Goal: Ask a question

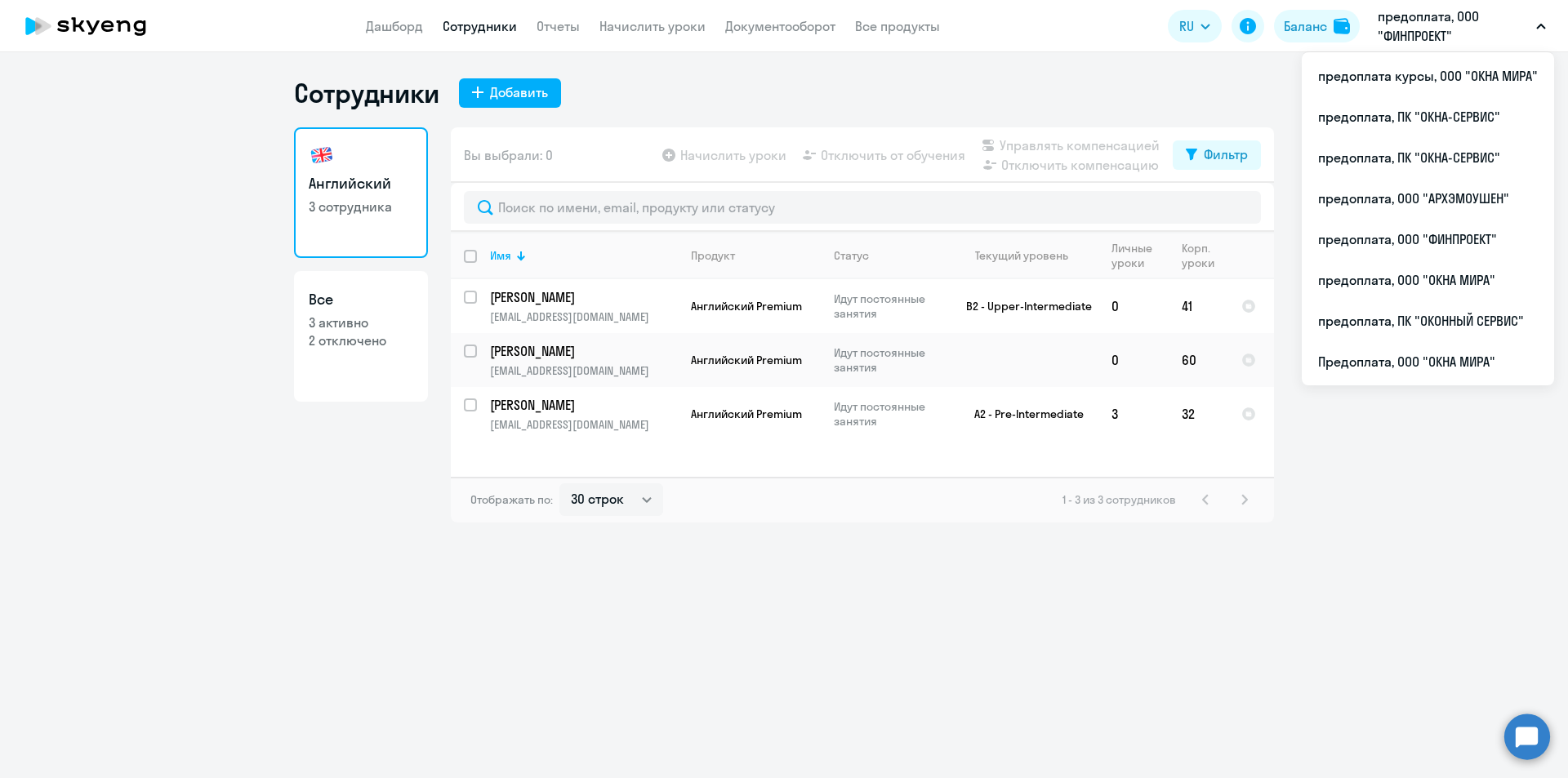
select select "30"
click at [1521, 739] on circle at bounding box center [1527, 737] width 46 height 46
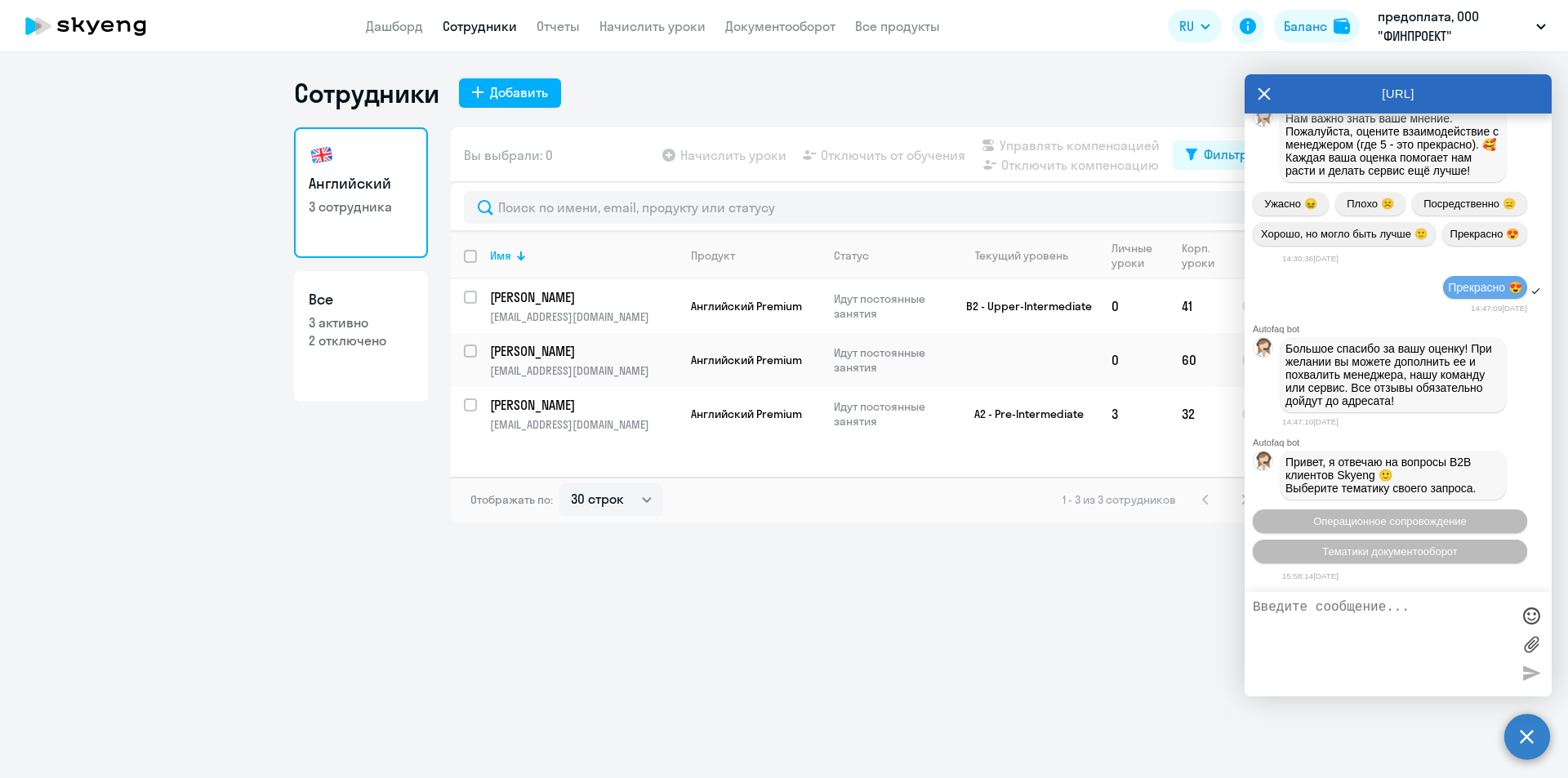
scroll to position [5918, 0]
click at [1086, 585] on div "Сотрудники Добавить Английский 3 сотрудника Все 3 активно 2 отключено Вы выбрал…" at bounding box center [784, 415] width 1568 height 726
click at [1264, 91] on icon at bounding box center [1264, 94] width 13 height 40
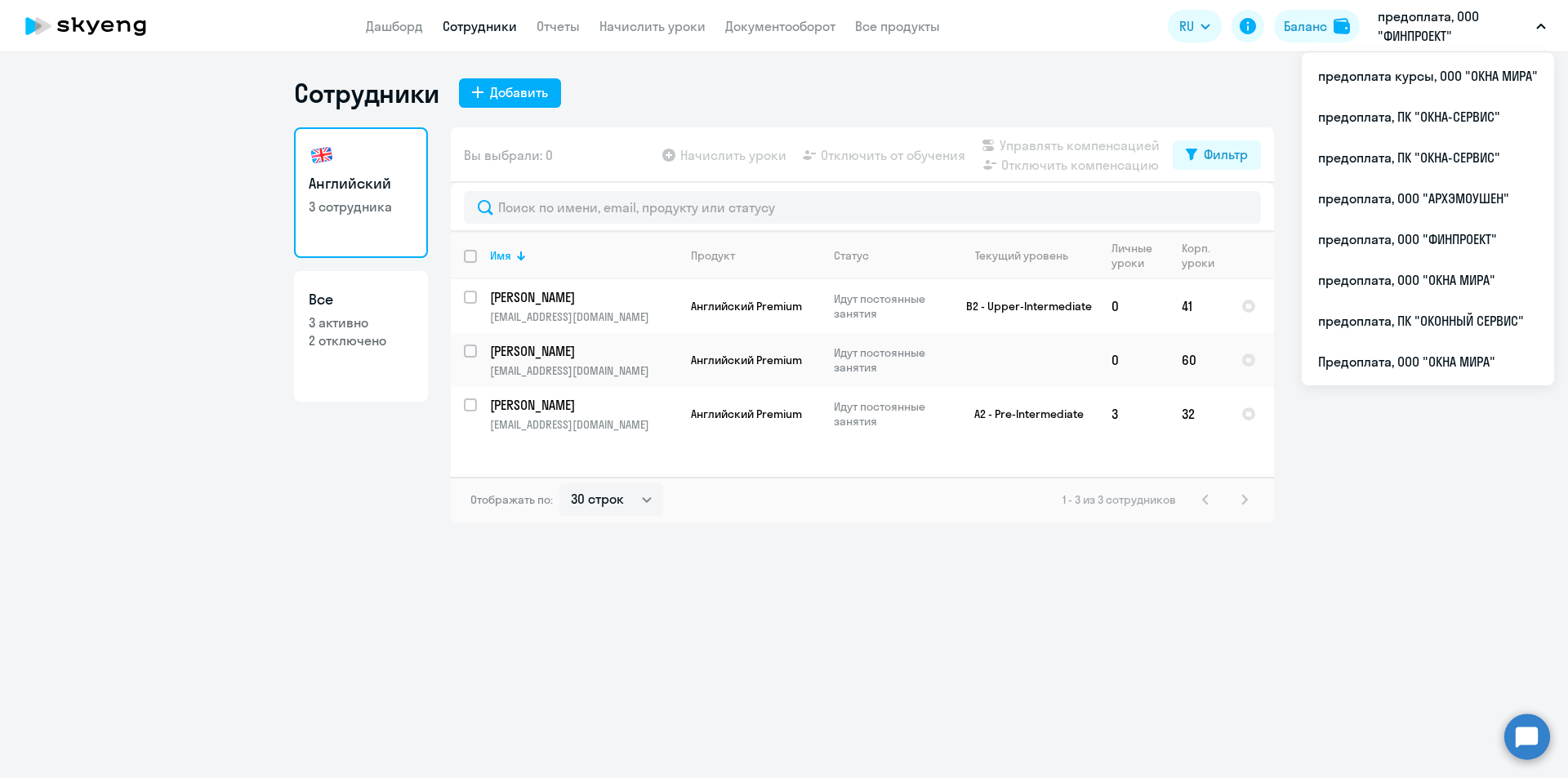
click at [1429, 23] on p "предоплата, ООО "ФИНПРОЕКТ"" at bounding box center [1453, 26] width 152 height 40
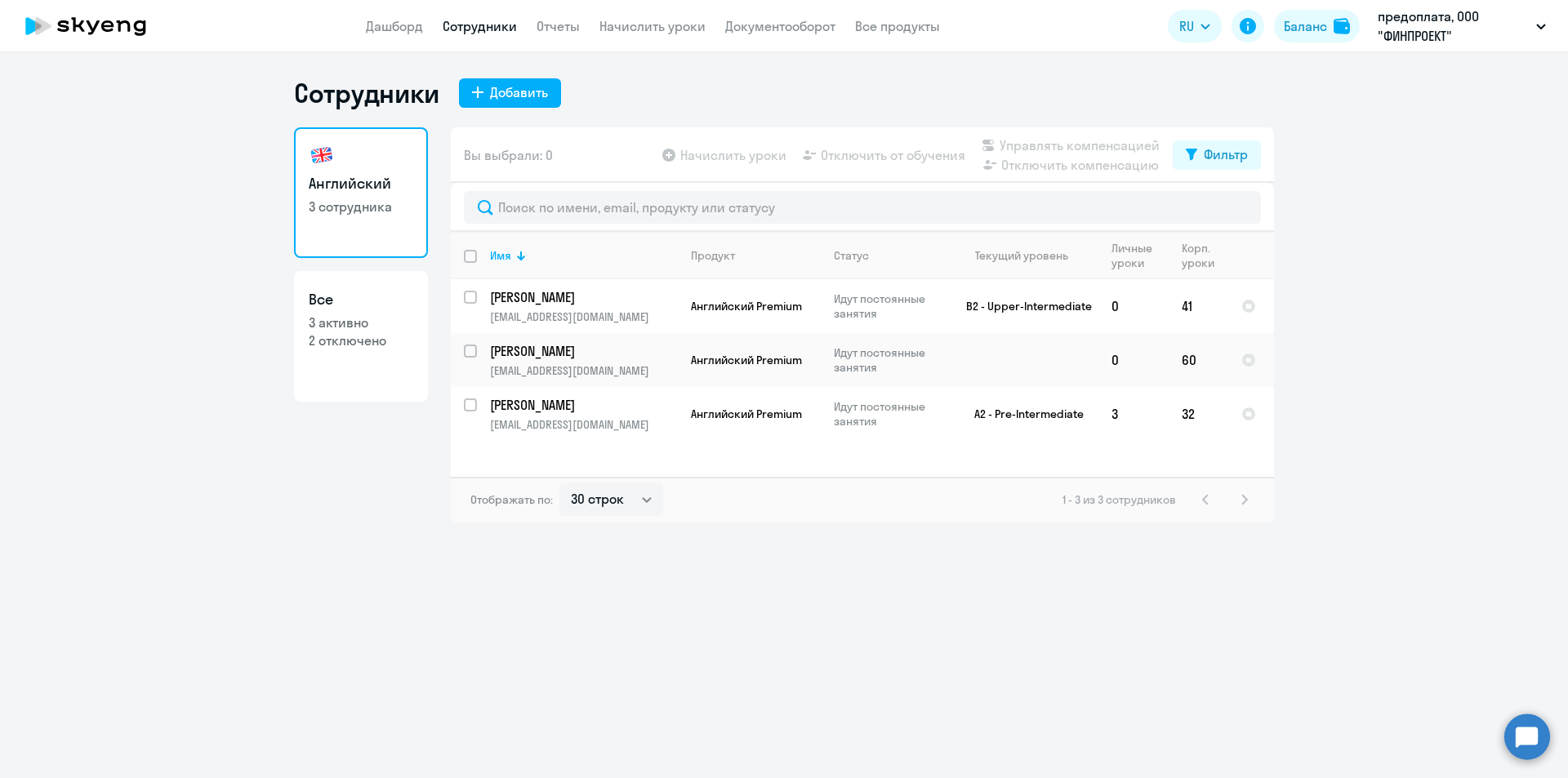
click at [1429, 25] on p "предоплата, ООО "ФИНПРОЕКТ"" at bounding box center [1453, 26] width 152 height 40
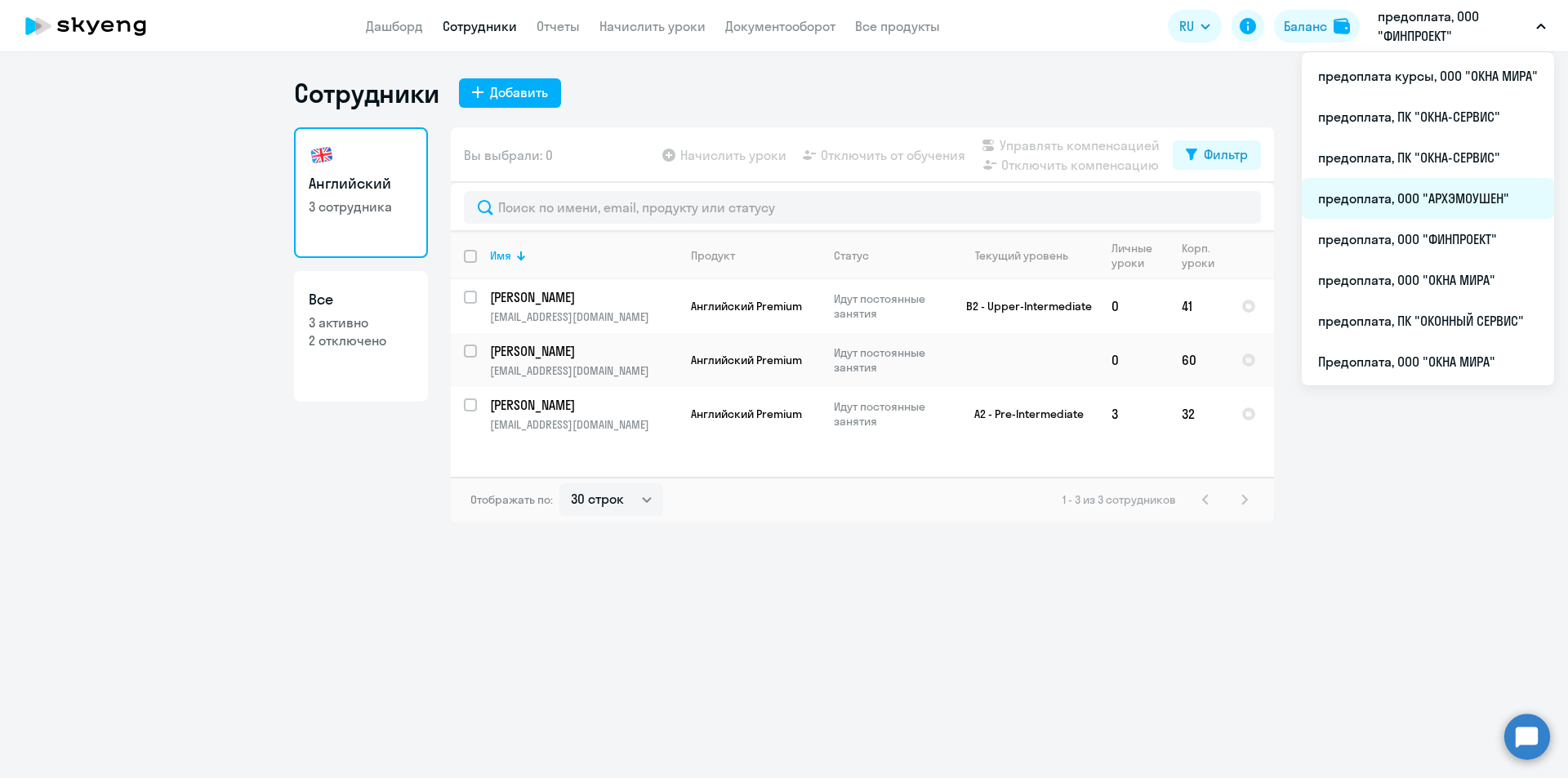
click at [1464, 200] on li "предоплата, ООО "АРХЭМОУШЕН"" at bounding box center [1428, 198] width 252 height 41
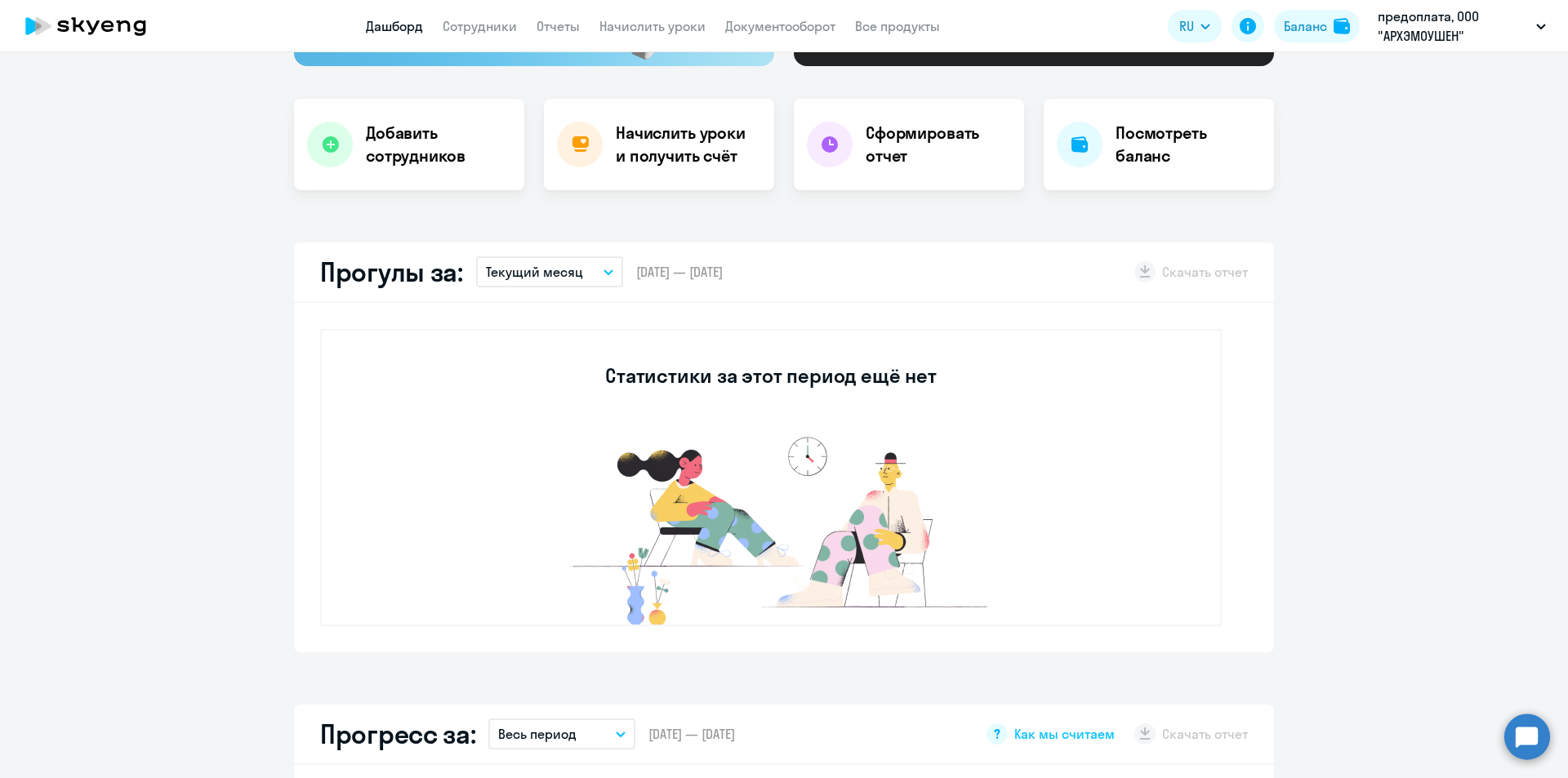
select select "30"
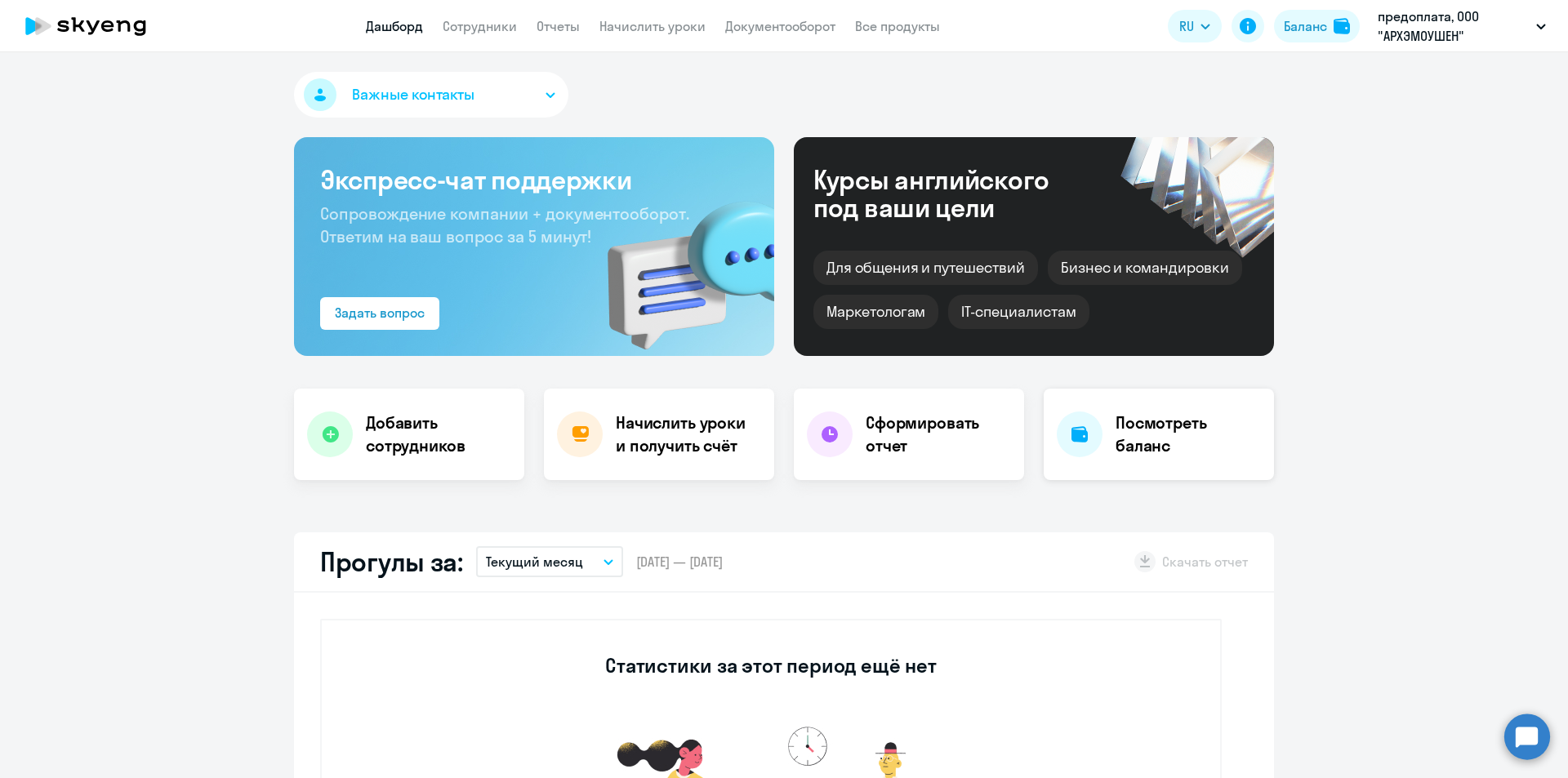
click at [1142, 436] on h4 "Посмотреть баланс" at bounding box center [1188, 435] width 145 height 46
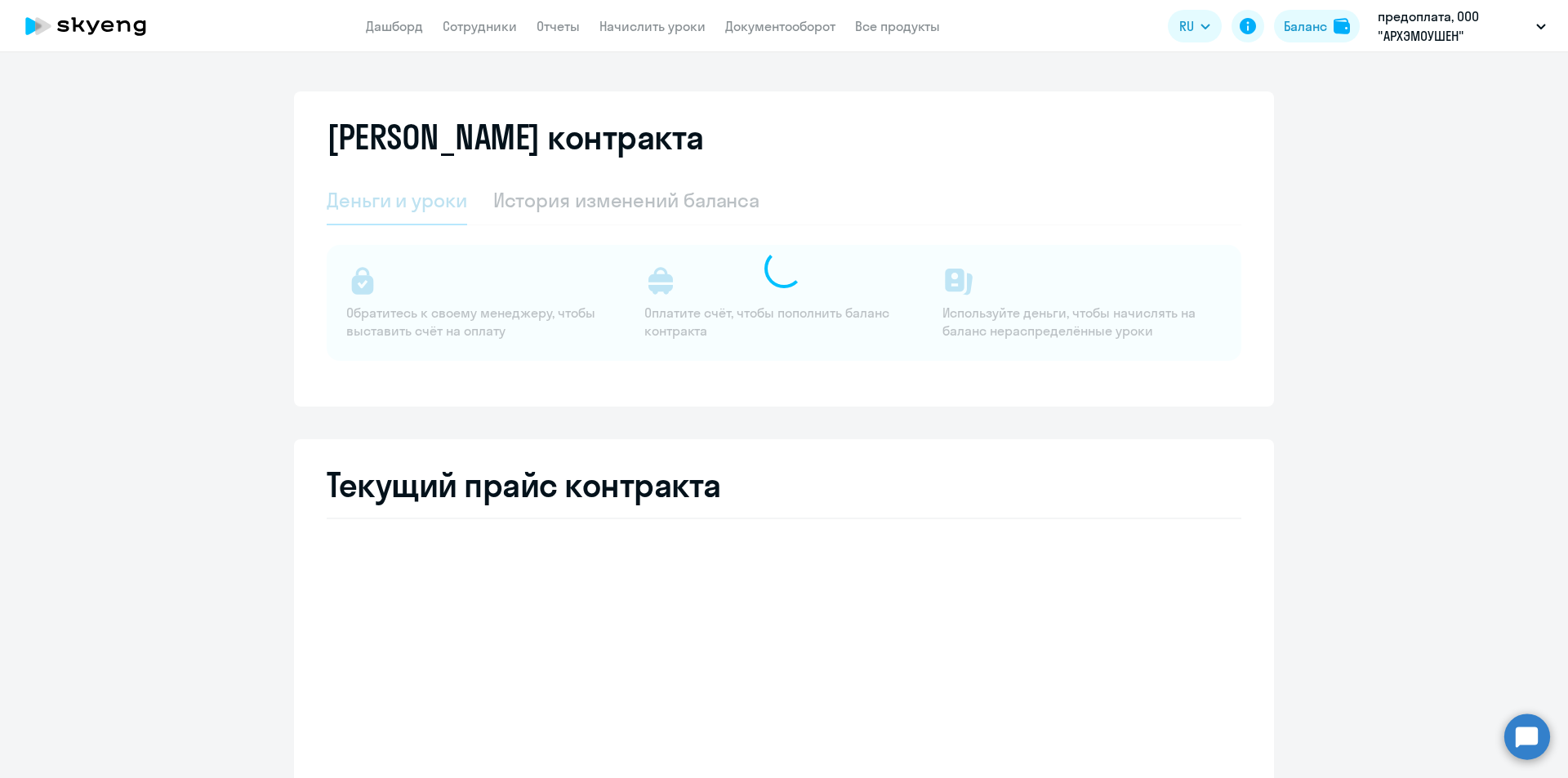
select select "english_adult_not_native_speaker"
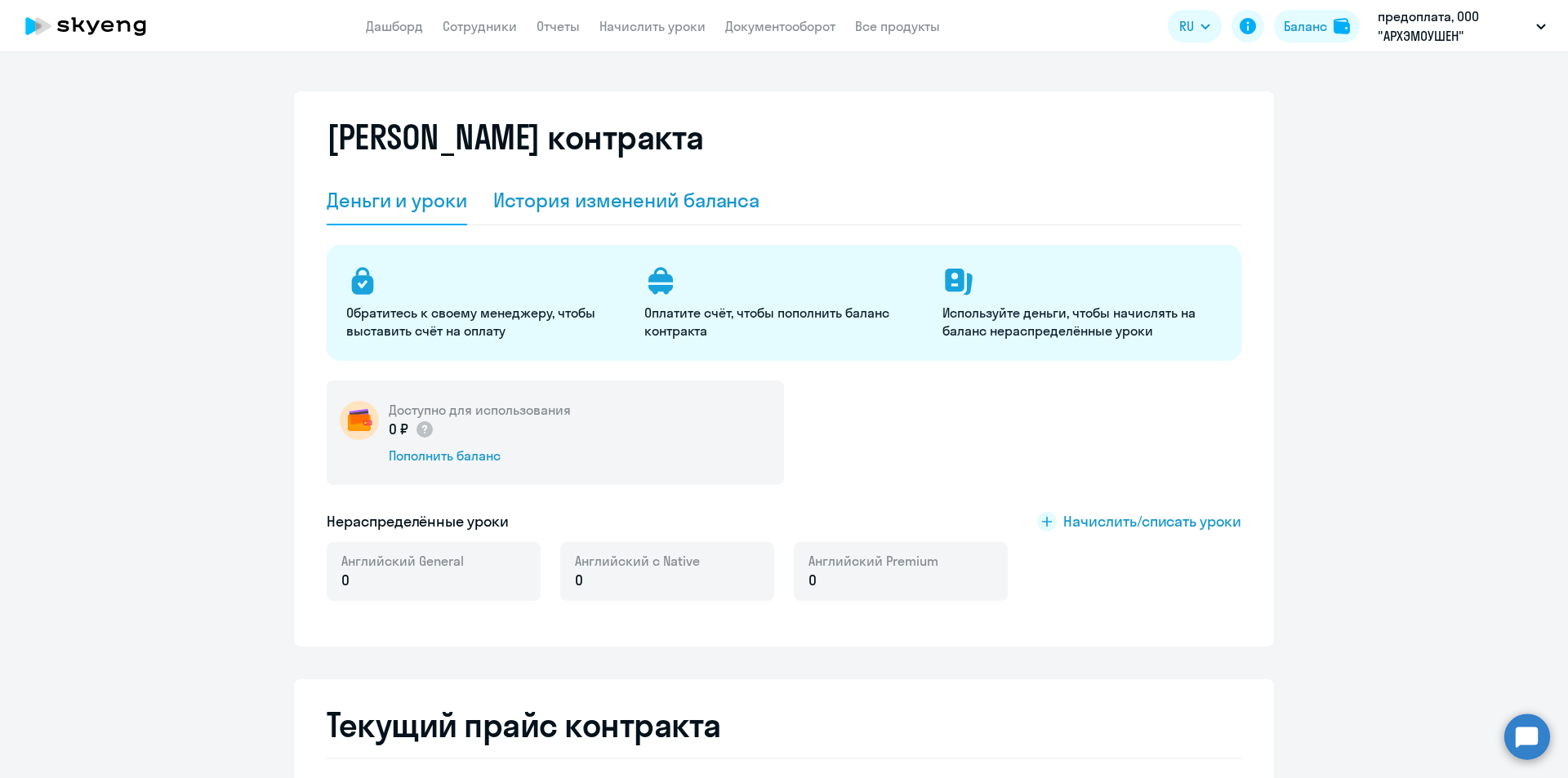
click at [559, 199] on div "История изменений баланса" at bounding box center [627, 200] width 267 height 26
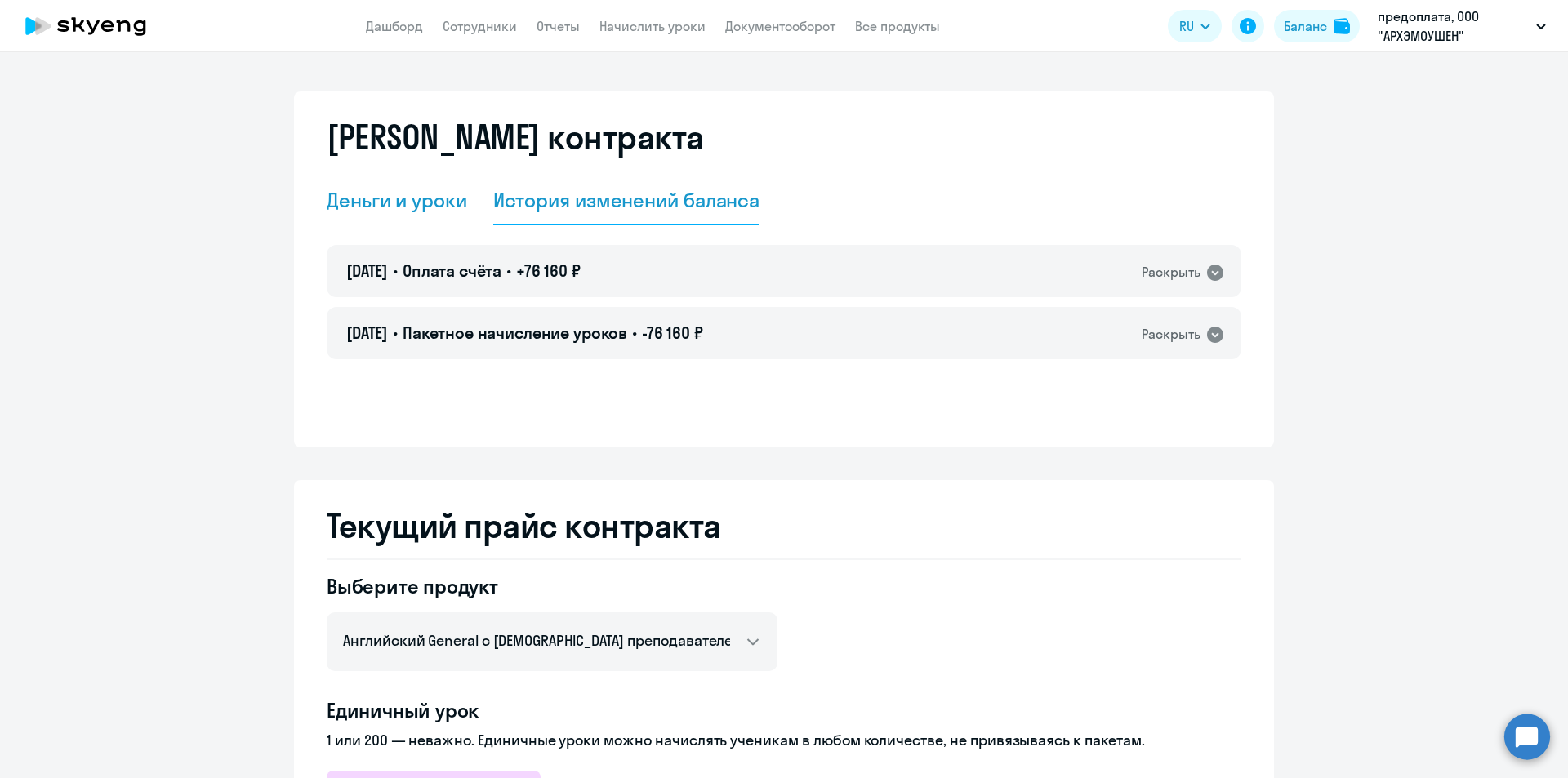
click at [406, 200] on div "Деньги и уроки" at bounding box center [397, 200] width 141 height 26
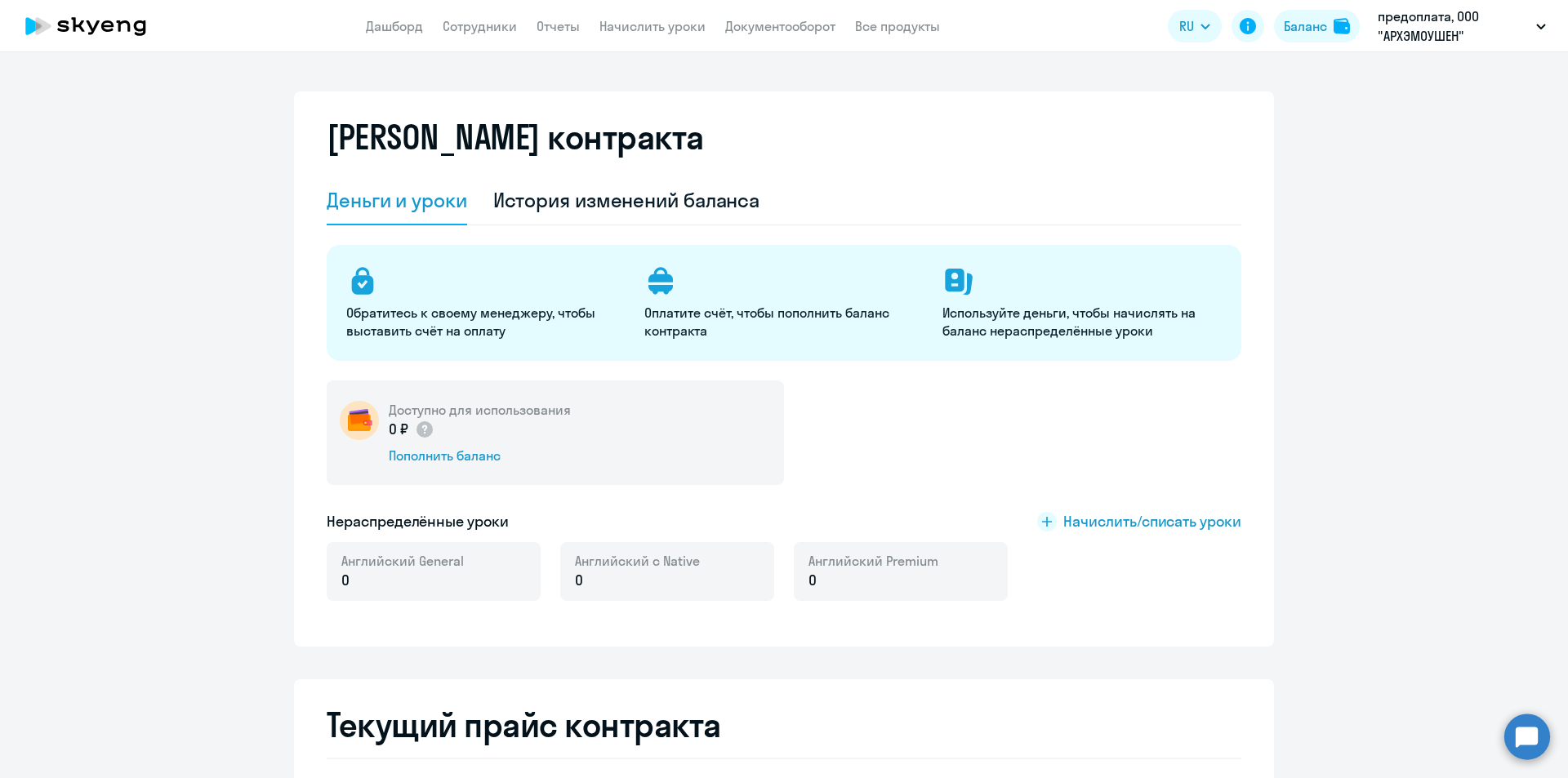
click at [492, 12] on app-header "Дашборд Сотрудники Отчеты Начислить уроки Документооборот Все продукты Дашборд …" at bounding box center [784, 26] width 1568 height 52
click at [488, 25] on link "Сотрудники" at bounding box center [480, 27] width 75 height 17
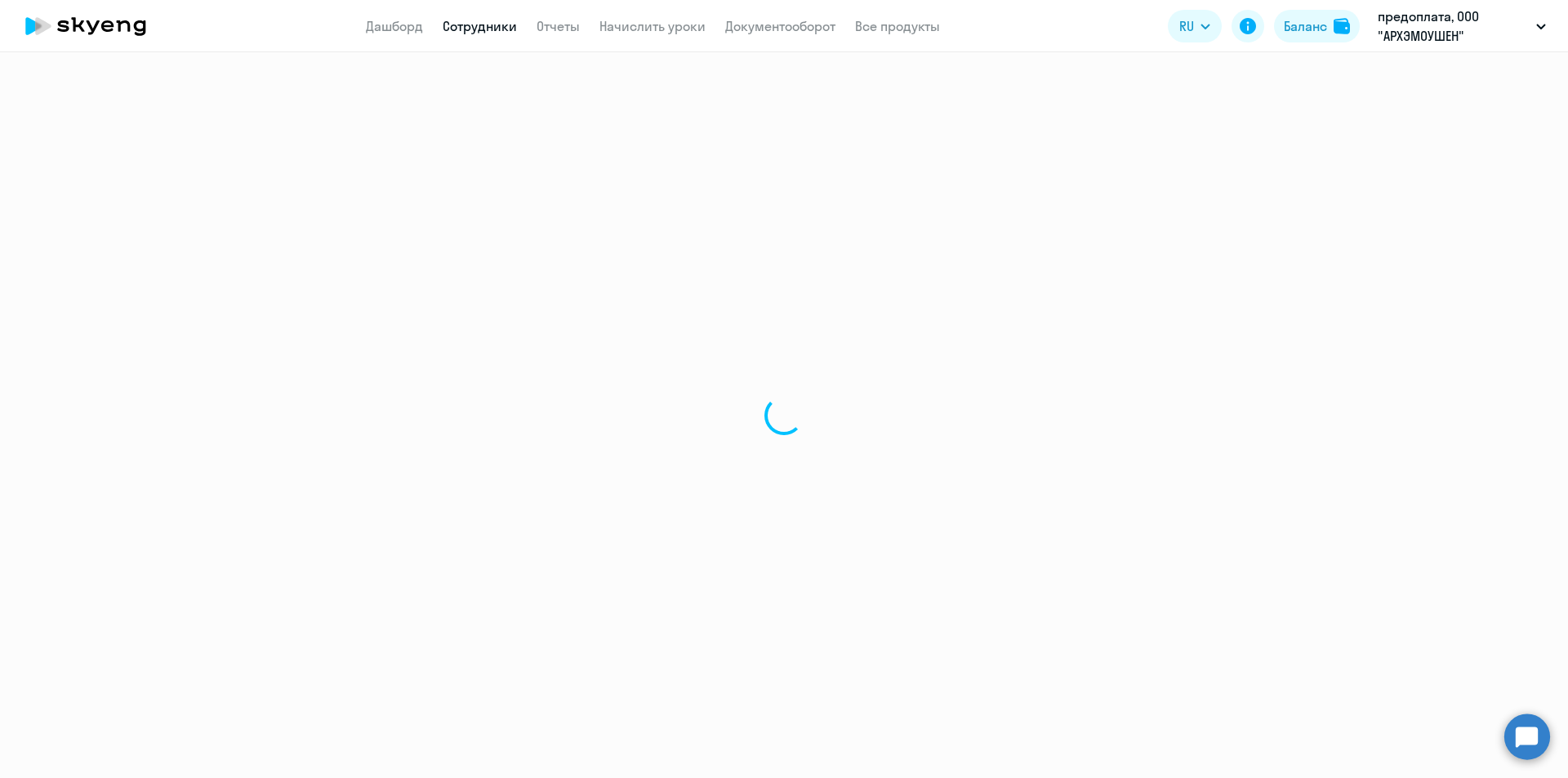
select select "30"
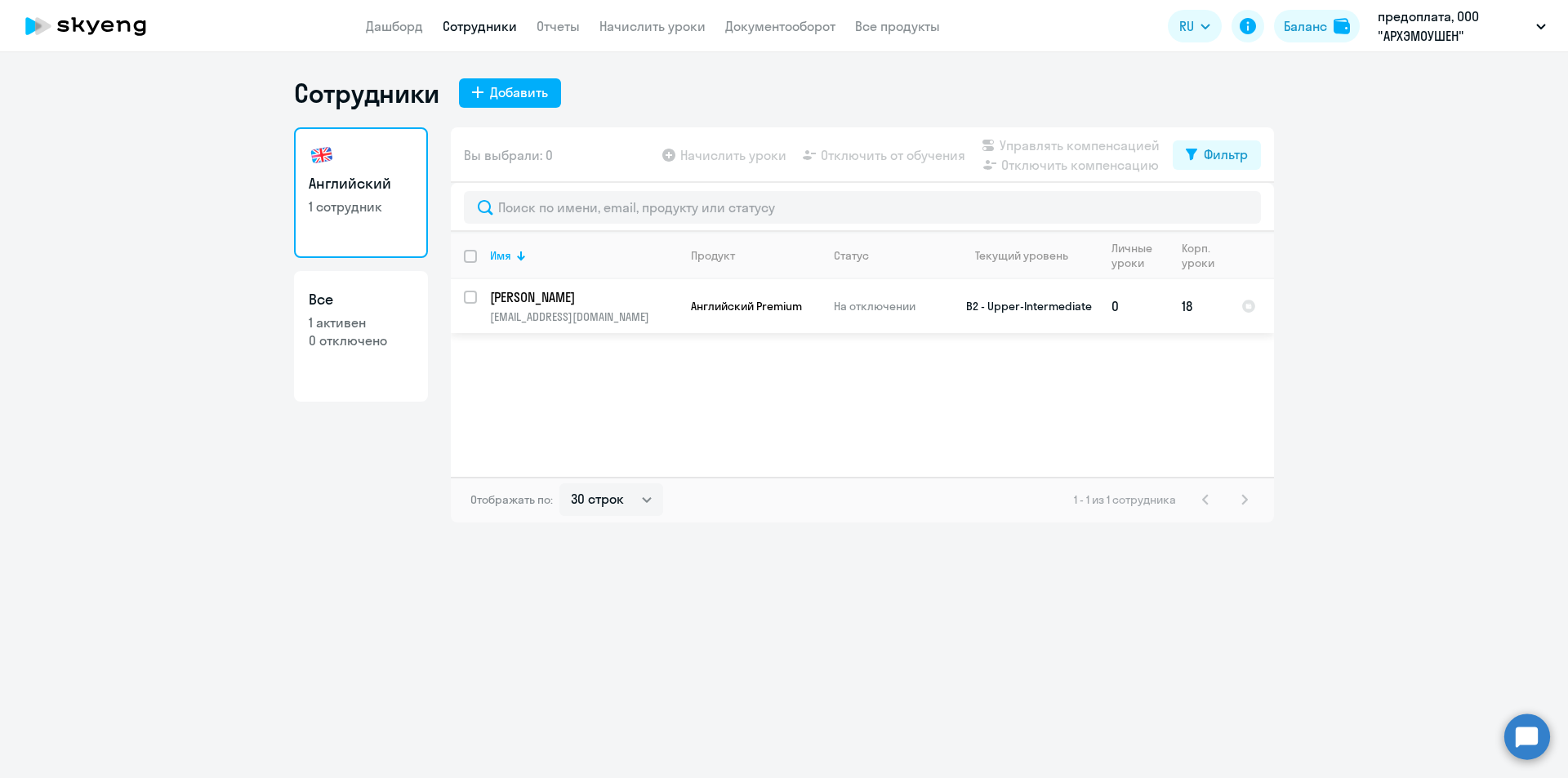
click at [856, 308] on p "На отключении" at bounding box center [889, 307] width 111 height 15
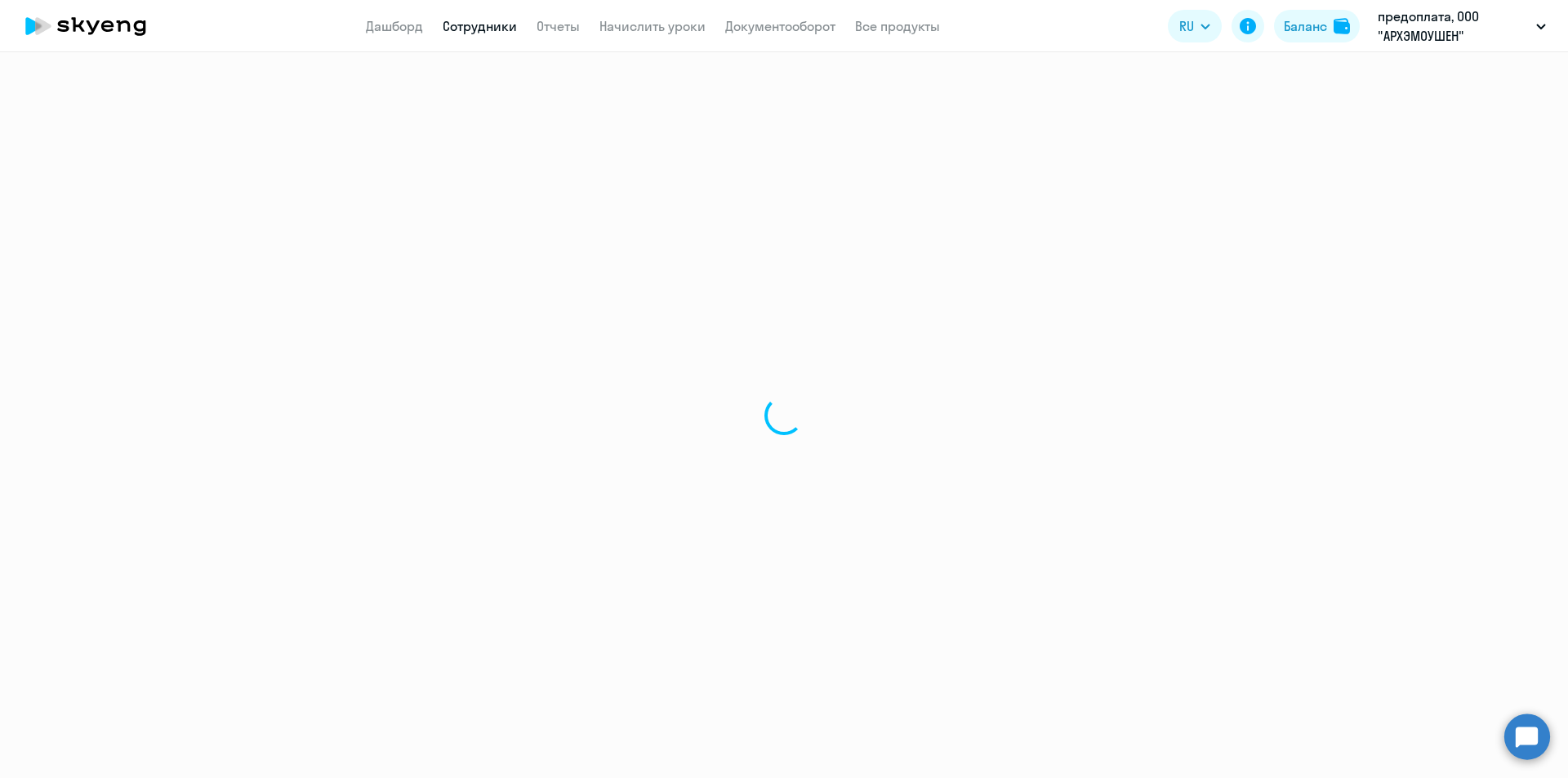
select select "english"
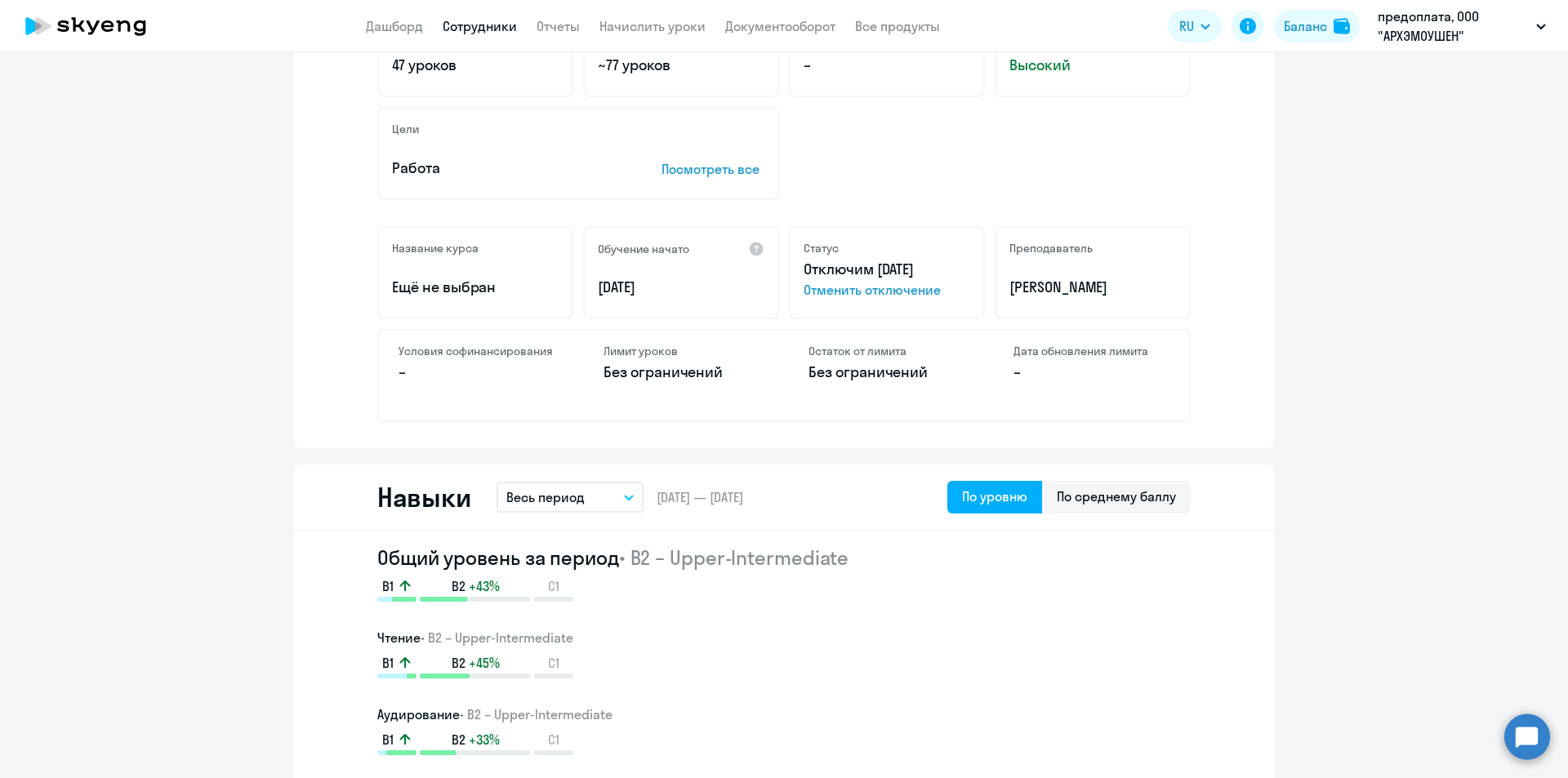
scroll to position [245, 0]
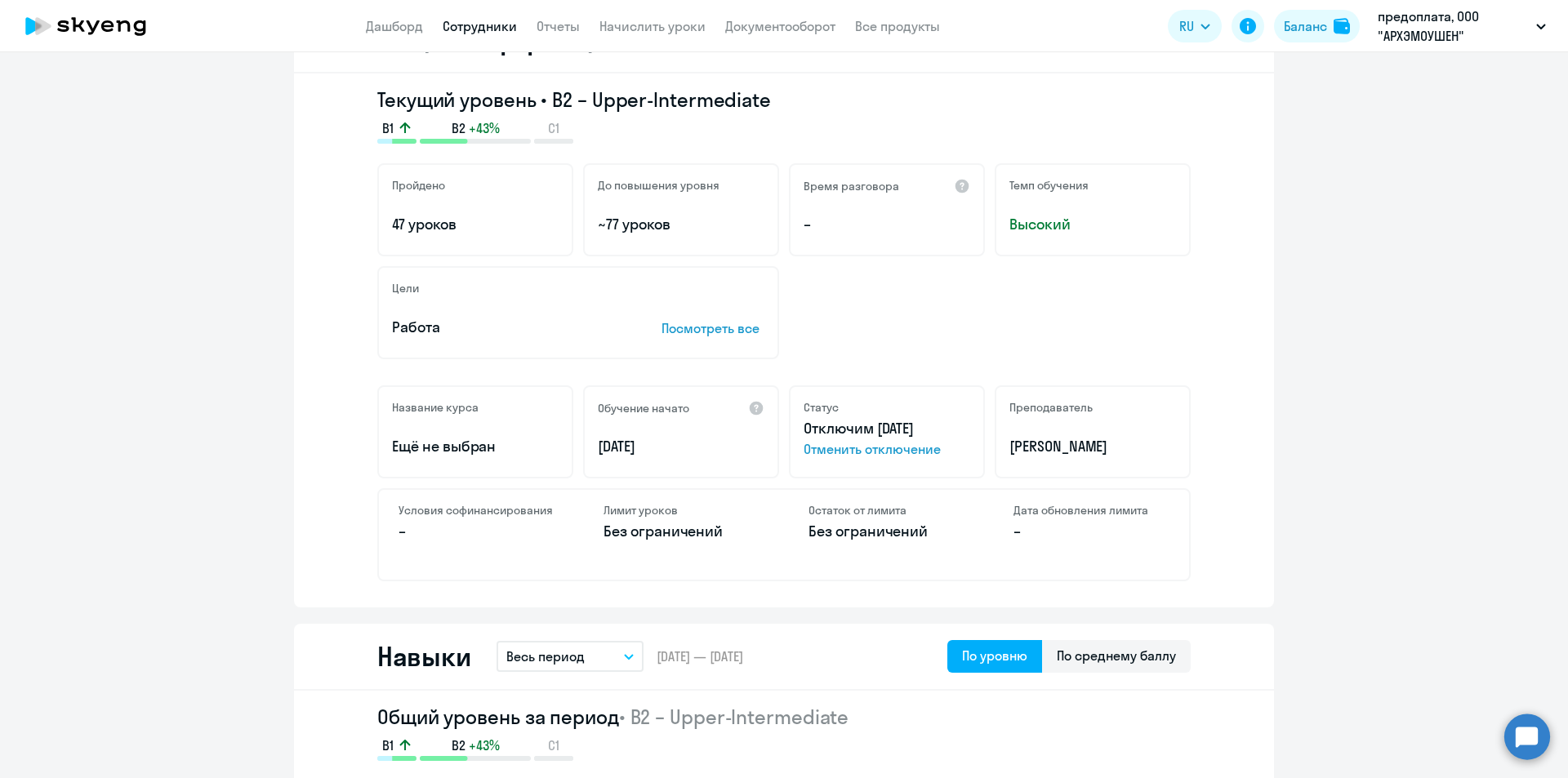
click at [889, 452] on span "Отменить отключение" at bounding box center [887, 448] width 167 height 19
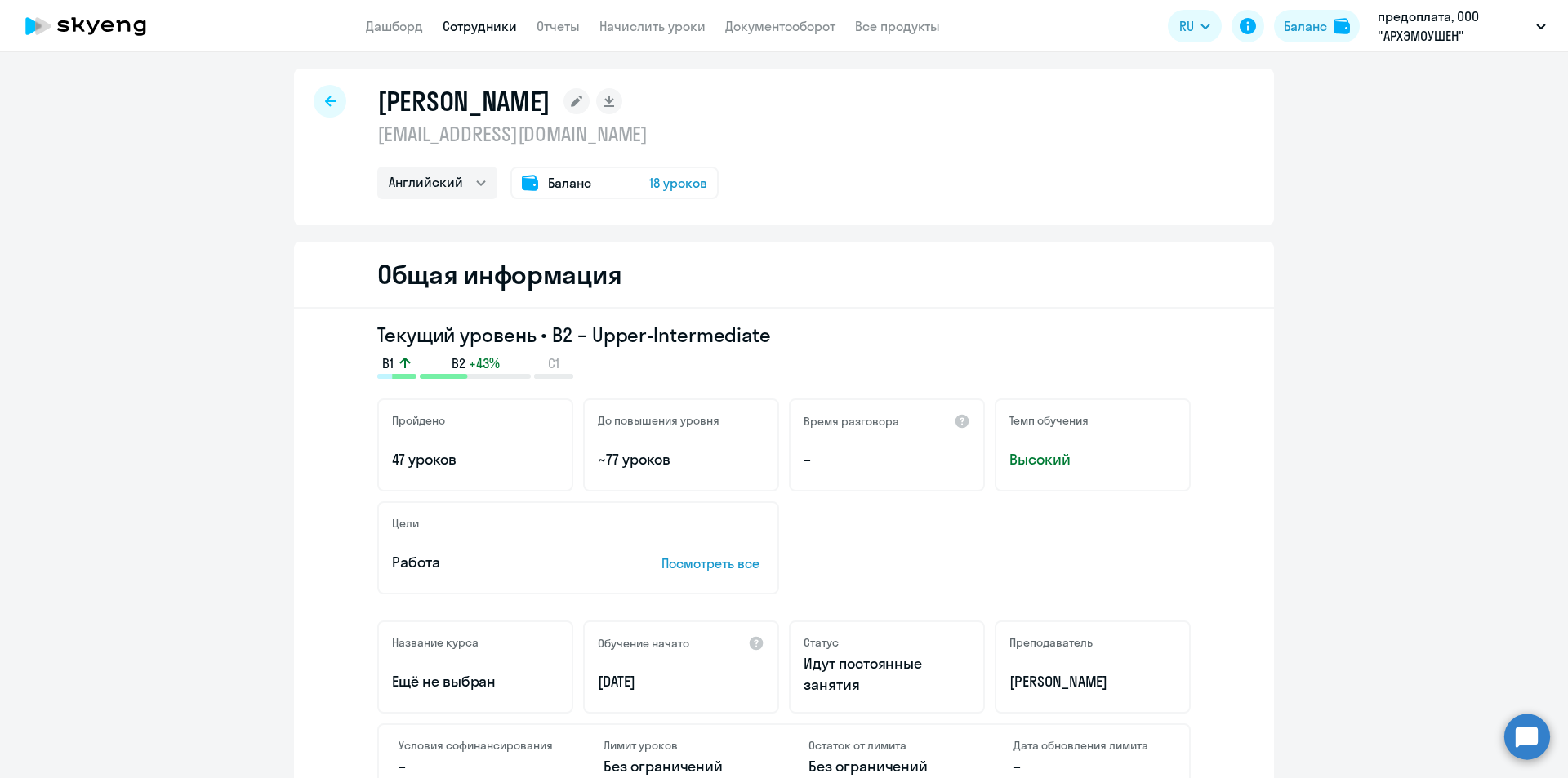
scroll to position [0, 0]
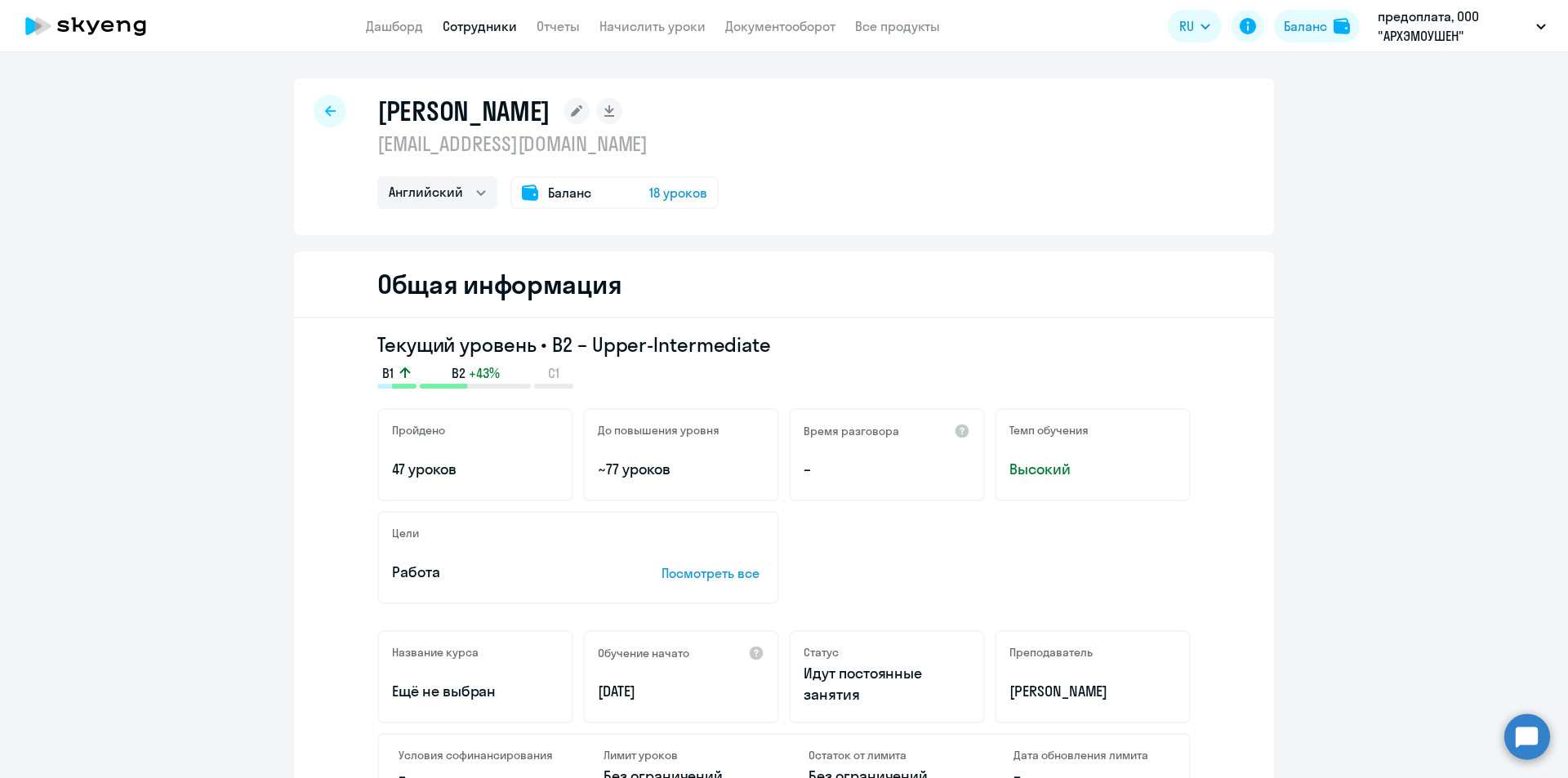
click at [1529, 744] on circle at bounding box center [1527, 737] width 46 height 46
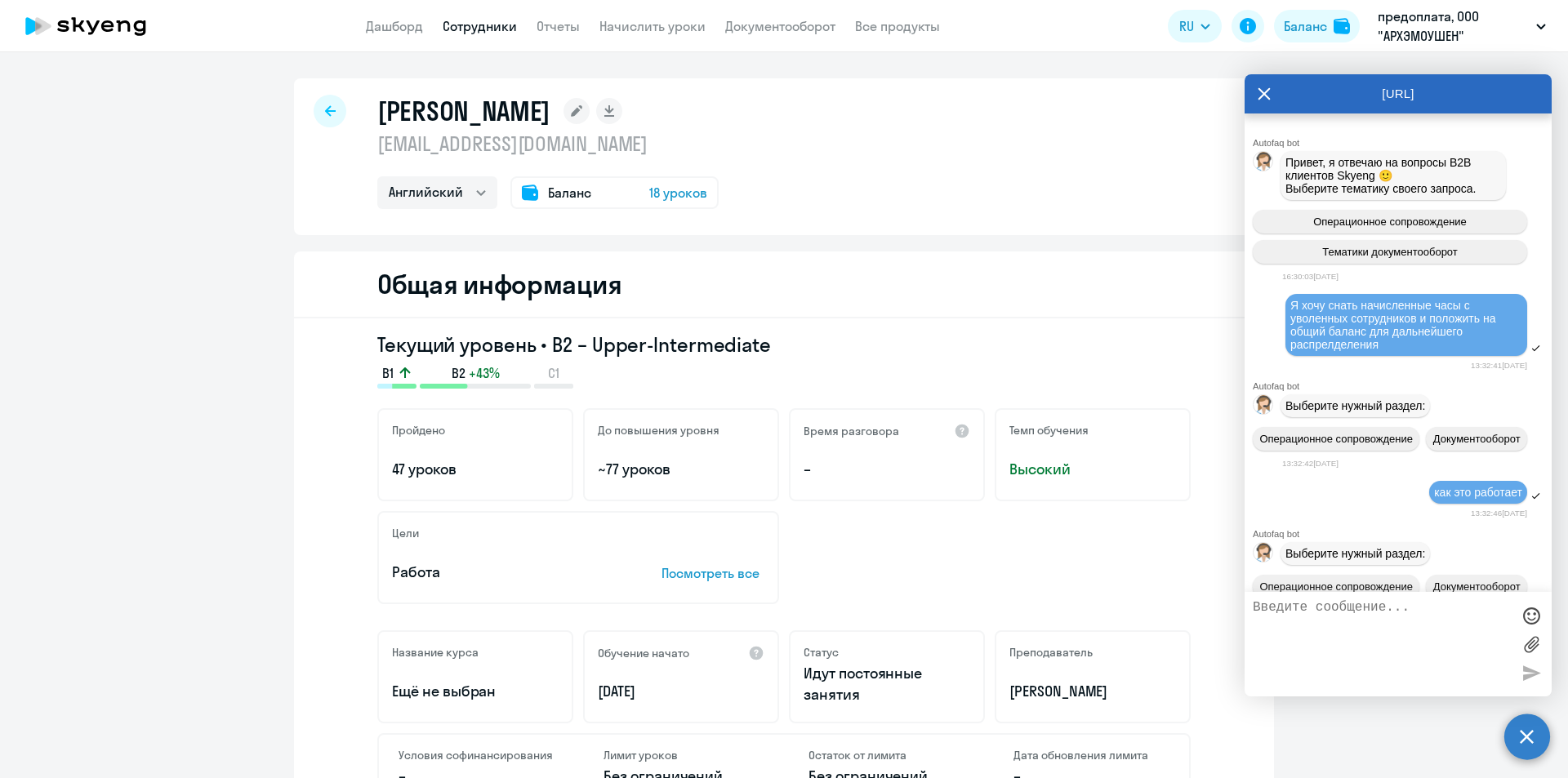
scroll to position [5912, 0]
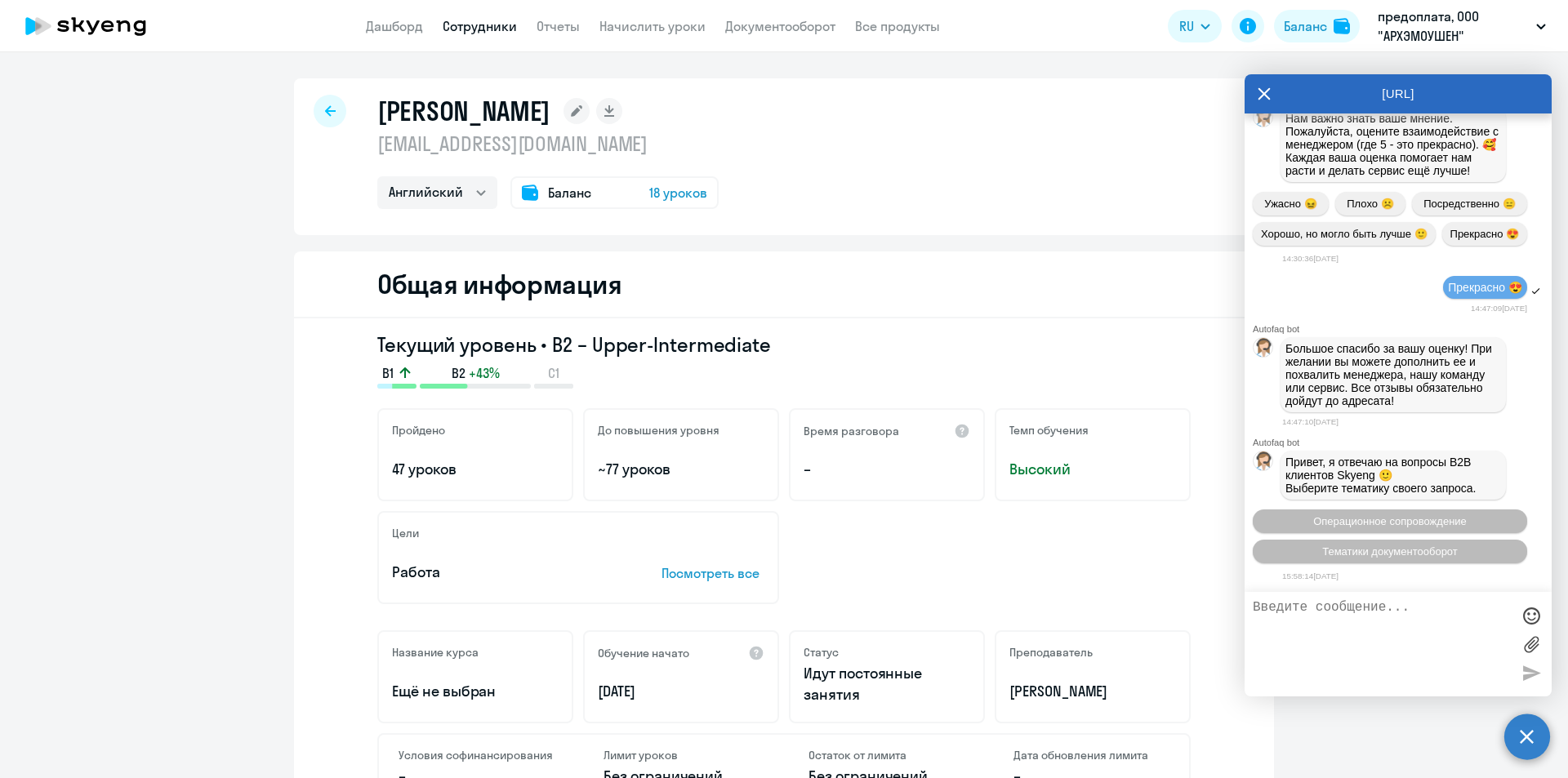
click at [1416, 623] on textarea at bounding box center [1381, 644] width 258 height 88
click at [1371, 528] on span "Операционное сопровождение" at bounding box center [1389, 521] width 154 height 12
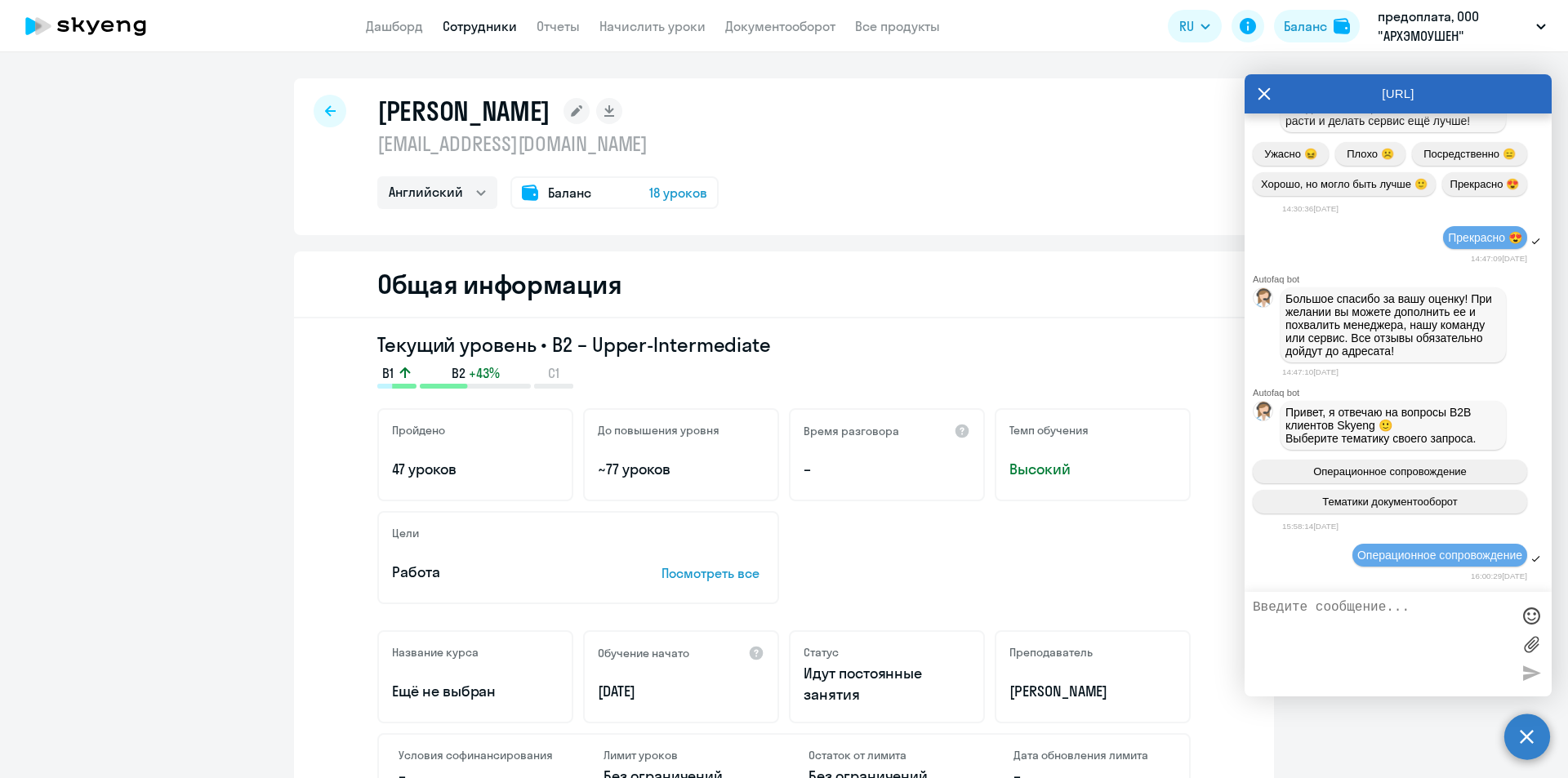
scroll to position [5968, 0]
click at [1306, 612] on textarea at bounding box center [1381, 644] width 258 height 88
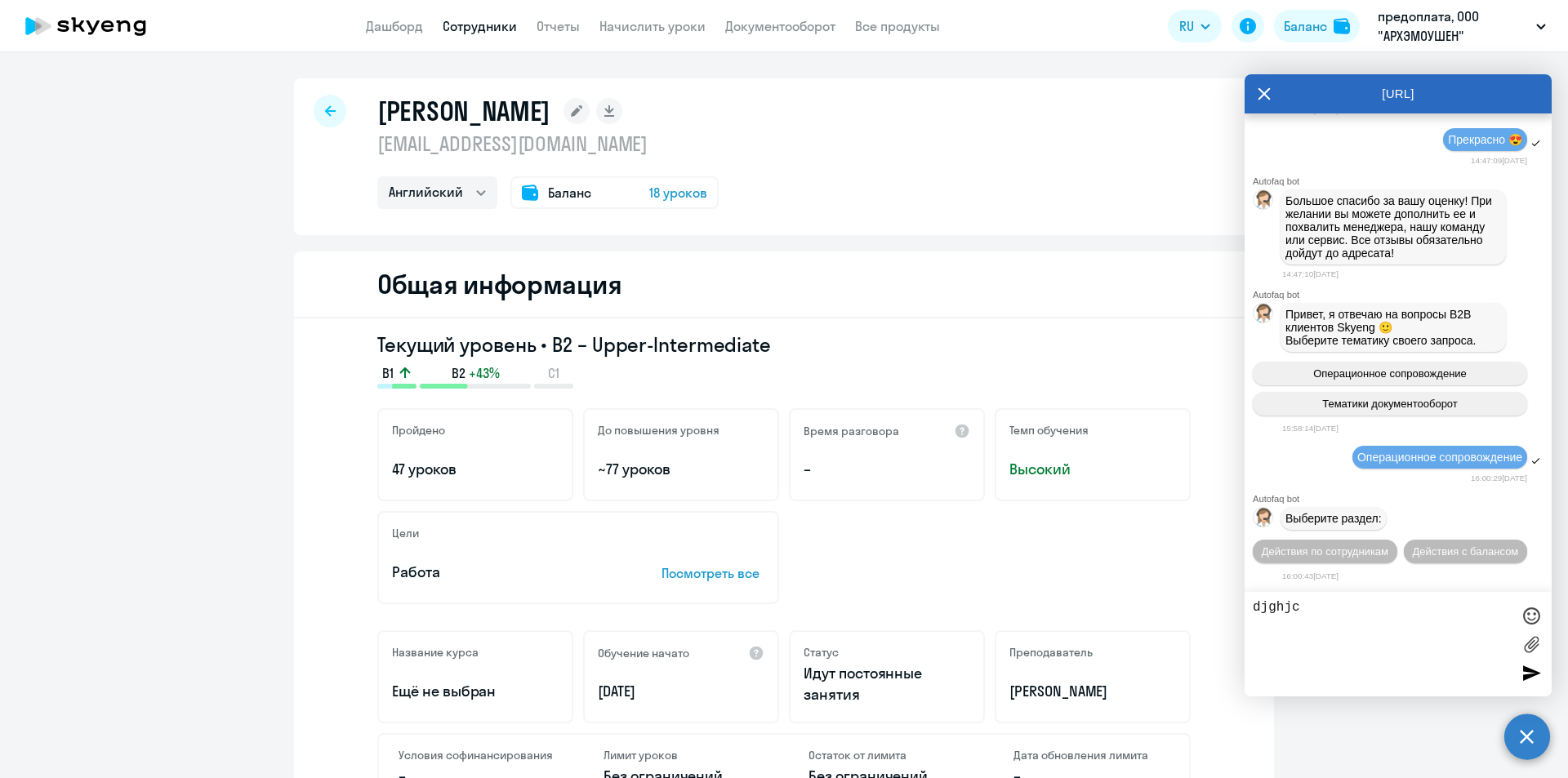
scroll to position [6096, 0]
type textarea "d"
click at [1367, 545] on span "Действия по сотрудникам" at bounding box center [1324, 551] width 126 height 12
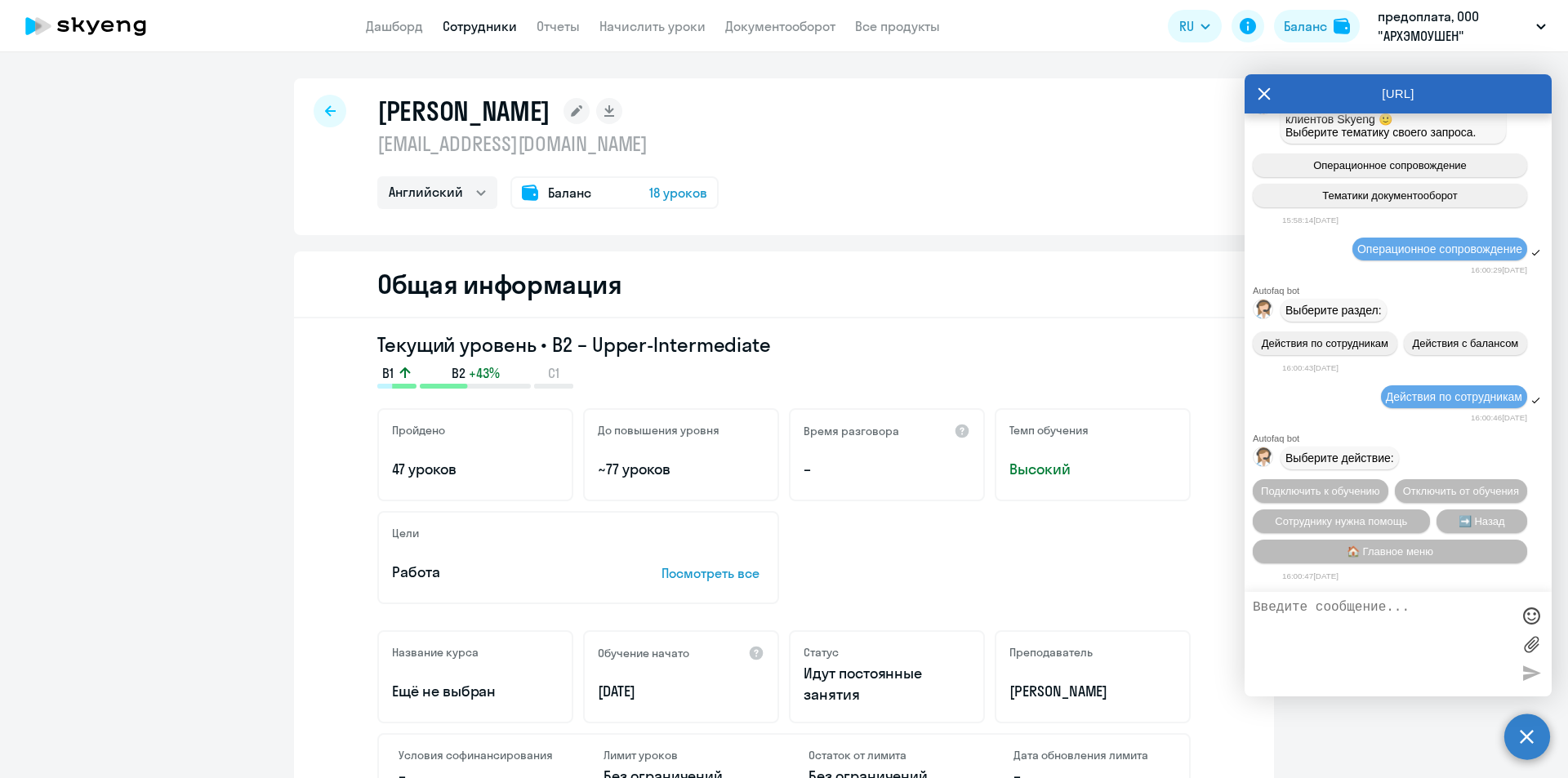
scroll to position [6338, 0]
click at [1346, 603] on textarea at bounding box center [1381, 644] width 258 height 88
click at [1360, 552] on span "🏠 Главное меню" at bounding box center [1389, 551] width 87 height 12
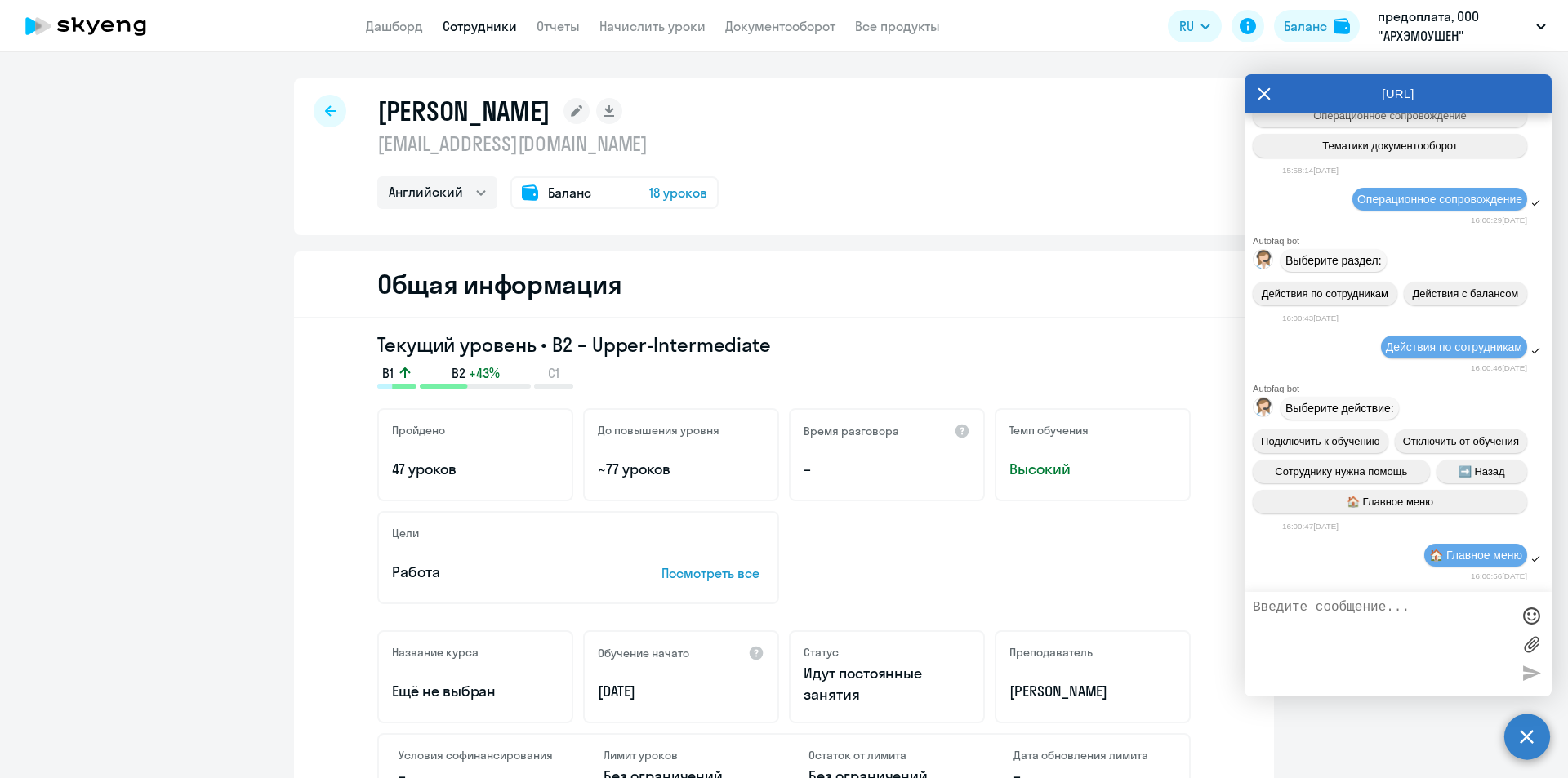
scroll to position [6519, 0]
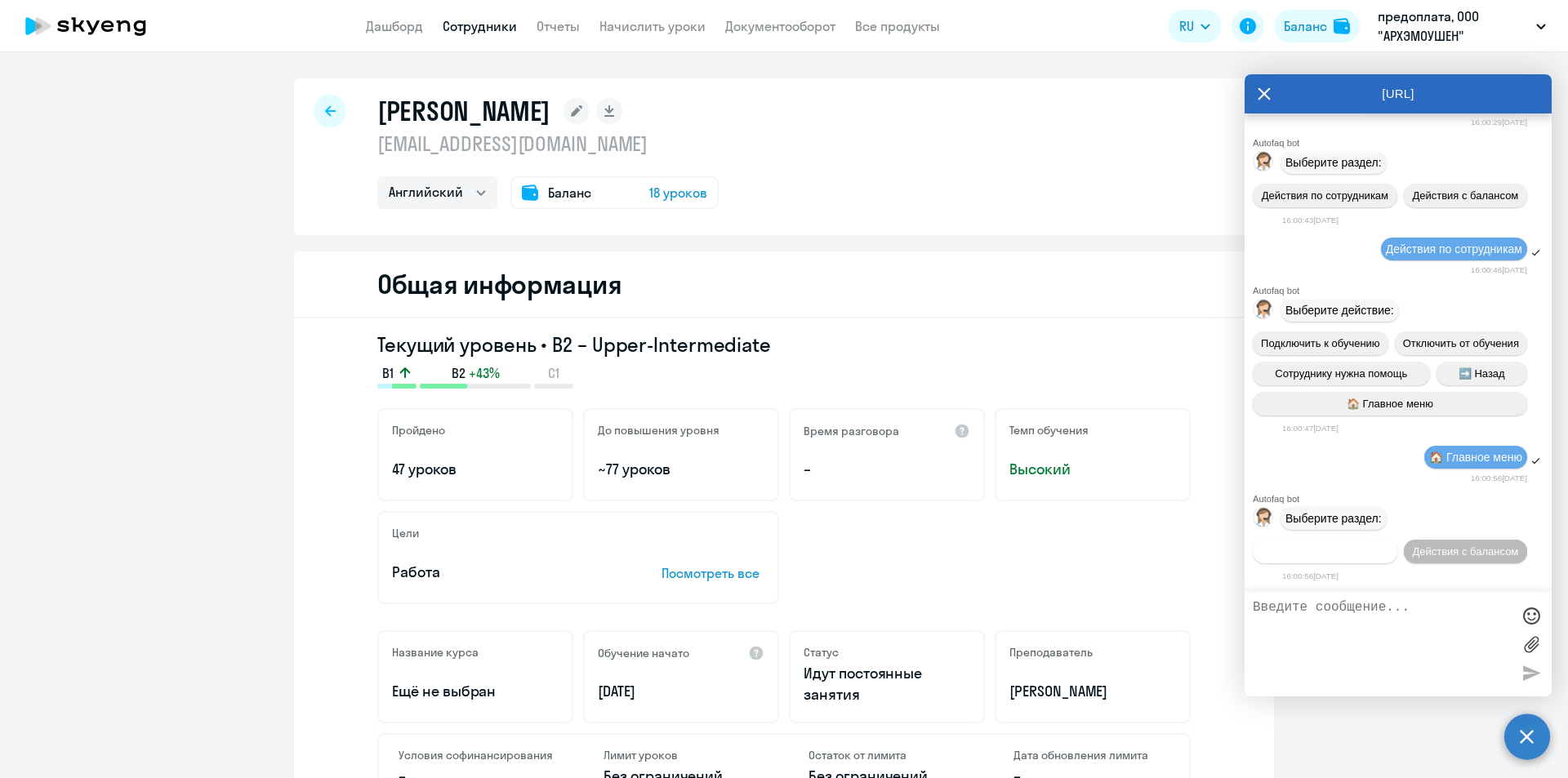
click at [1366, 545] on span "Действия по сотрудникам" at bounding box center [1324, 551] width 126 height 12
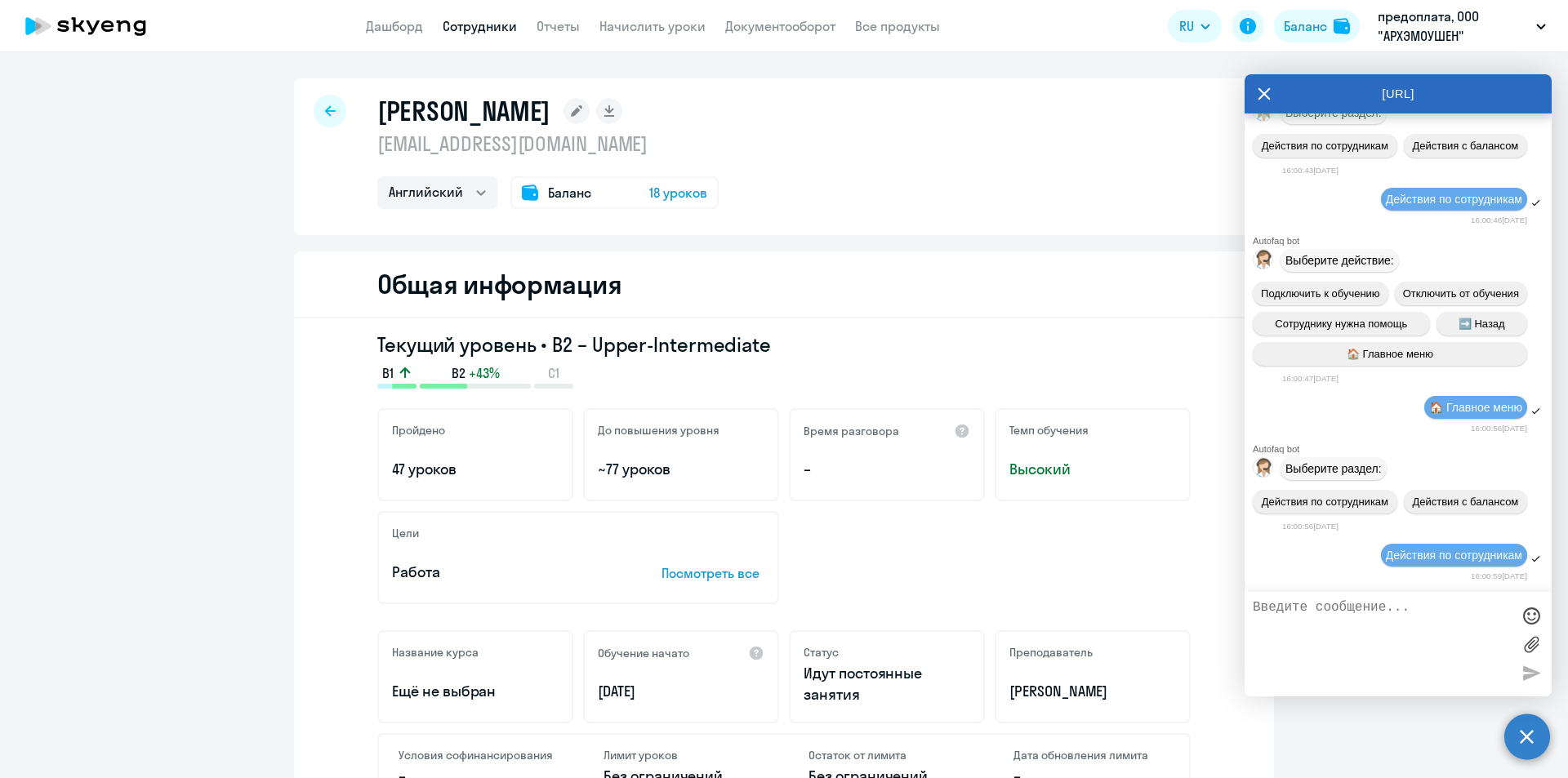
scroll to position [6760, 0]
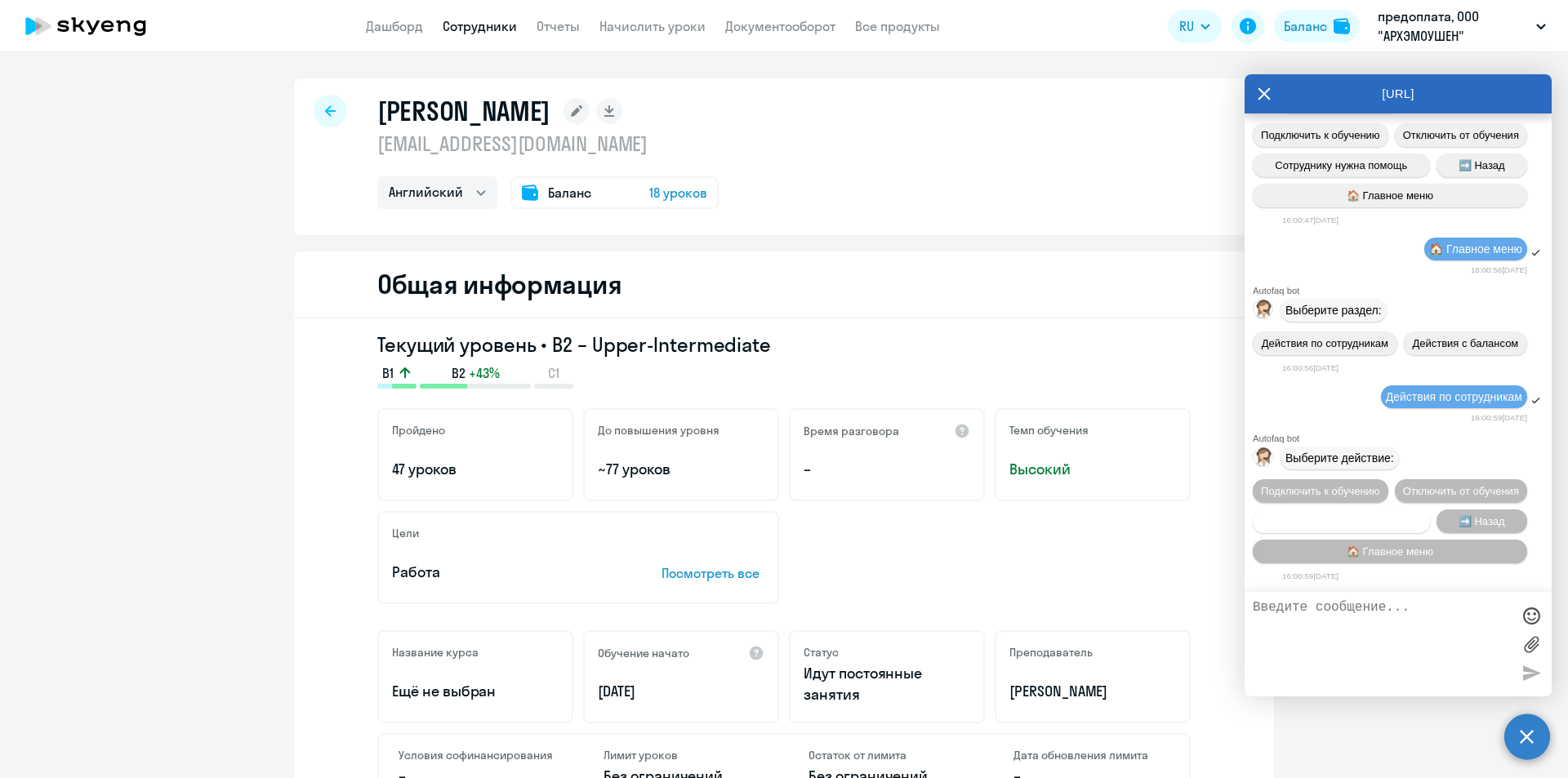
click at [1366, 516] on span "Сотруднику нужна помощь" at bounding box center [1341, 521] width 133 height 12
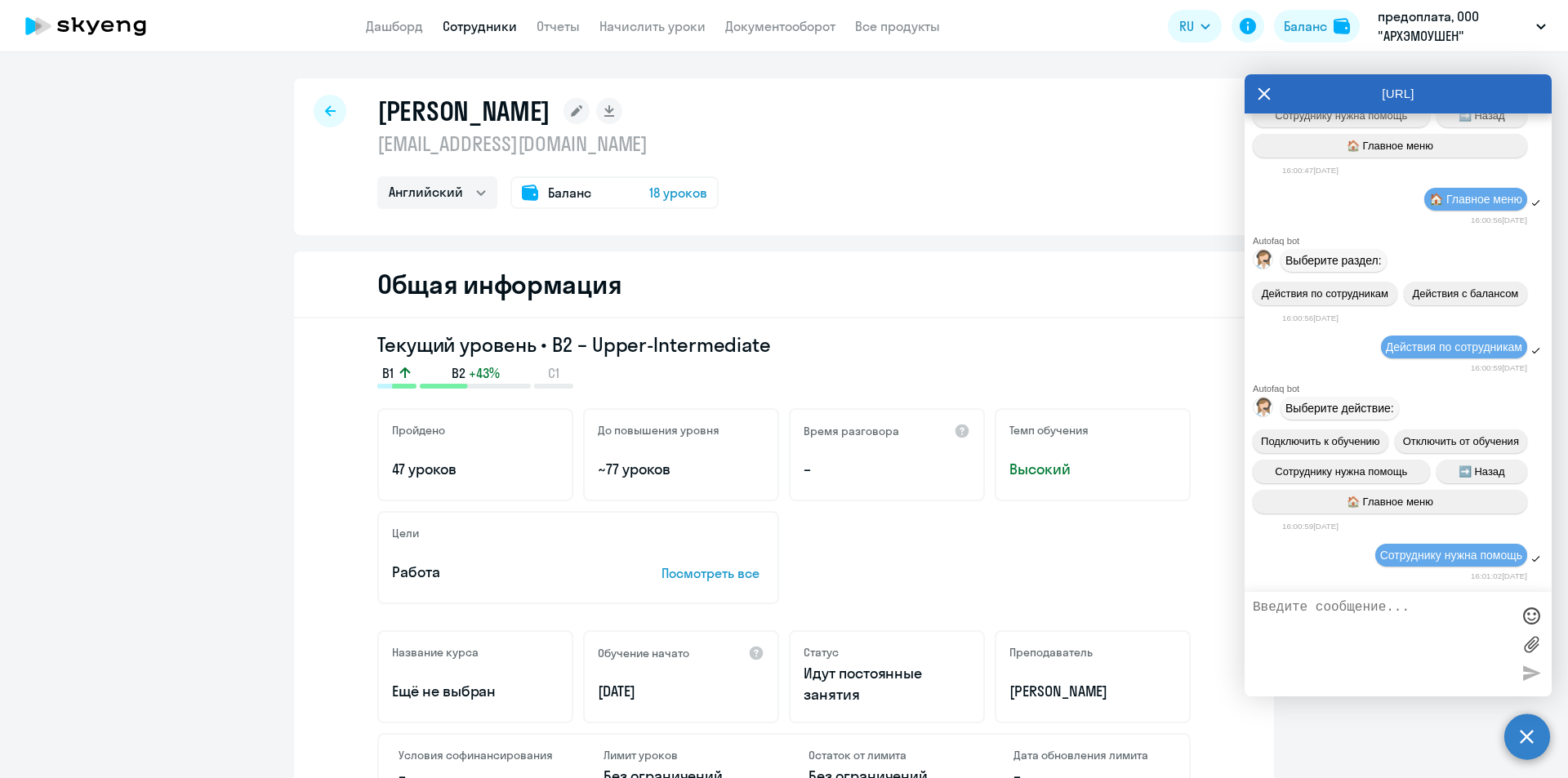
scroll to position [7325, 0]
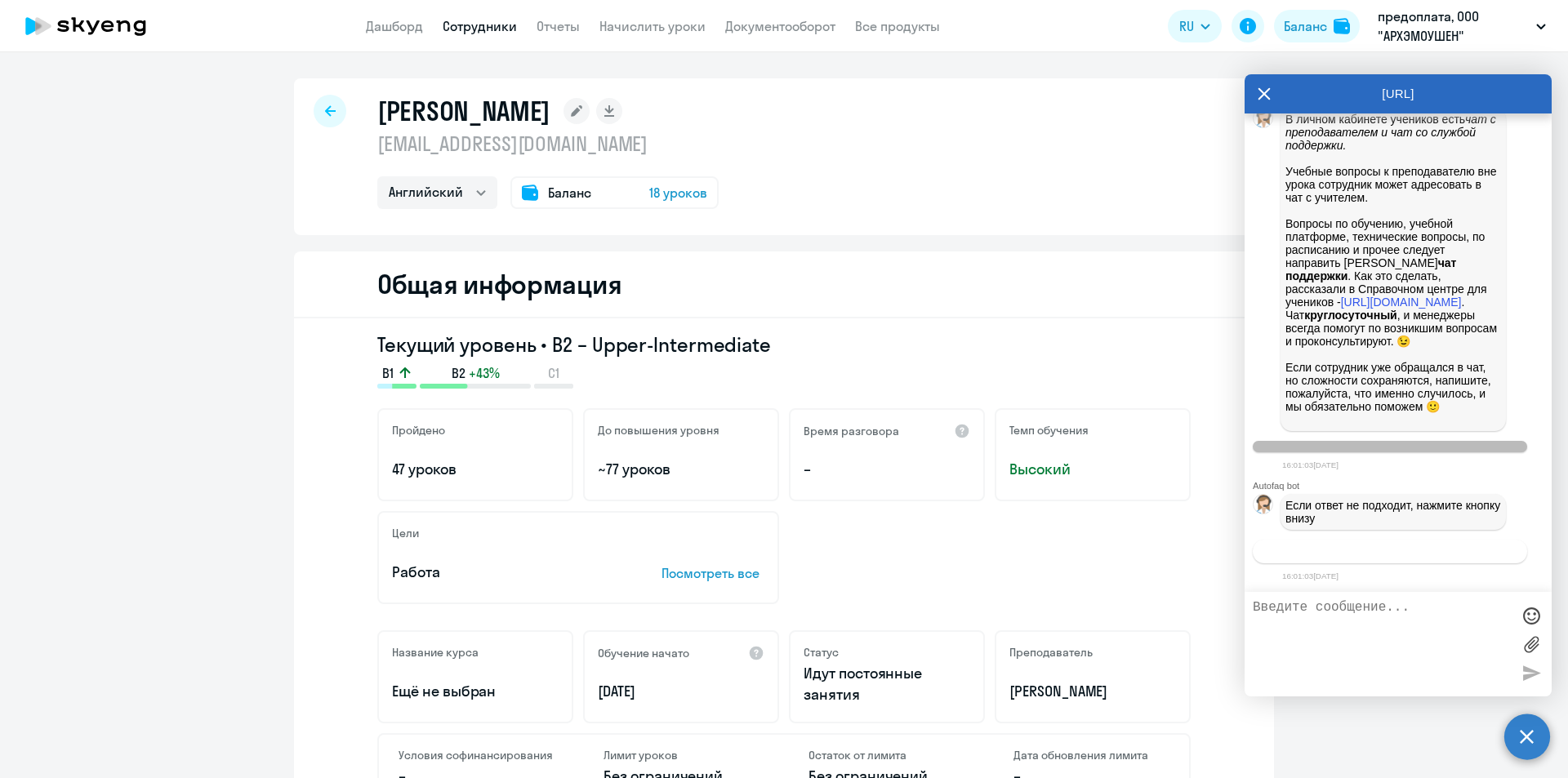
click at [1359, 553] on span "Связаться с менеджером" at bounding box center [1389, 551] width 125 height 12
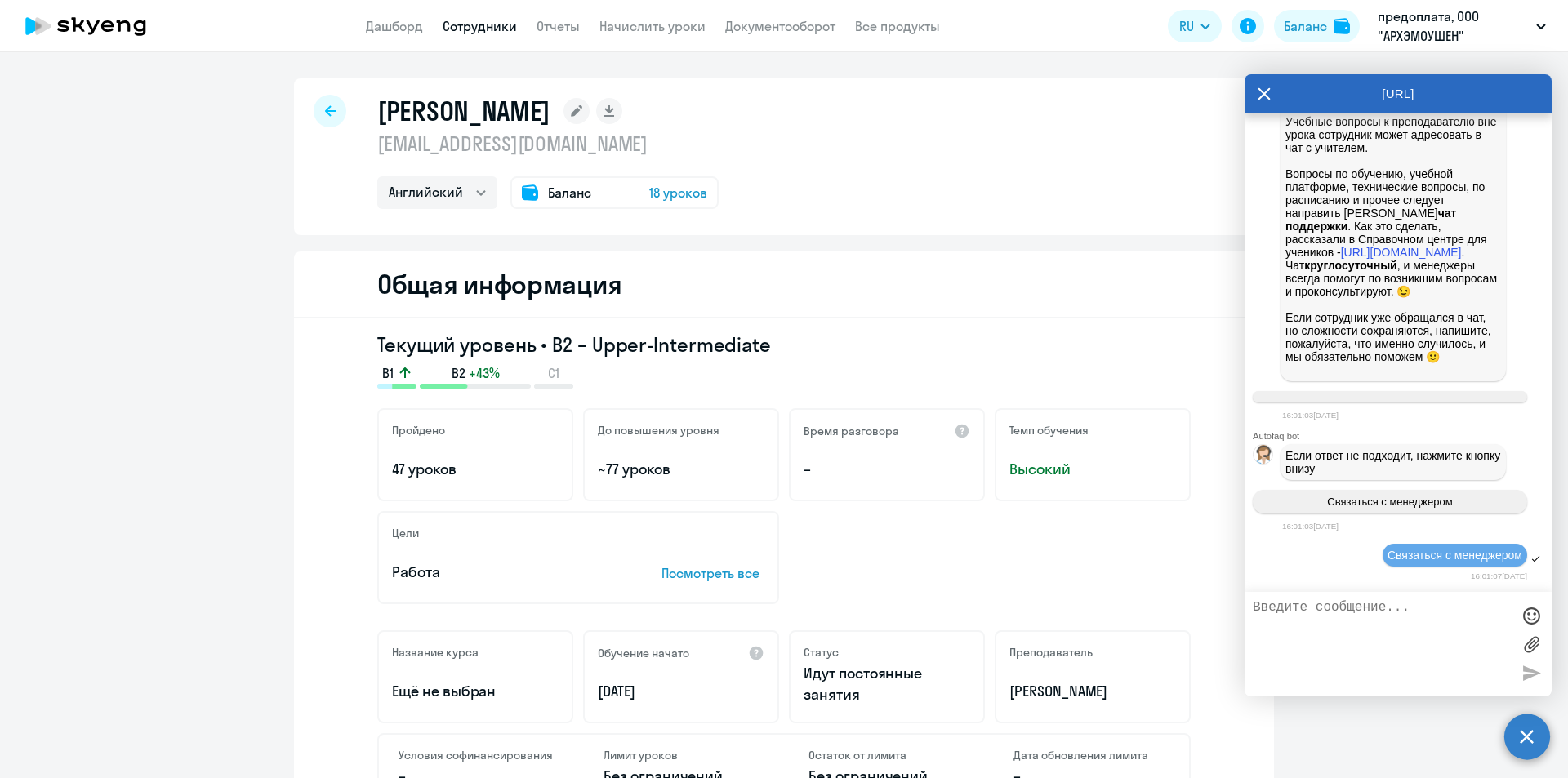
click at [1352, 613] on textarea at bounding box center [1381, 644] width 258 height 88
click at [1315, 613] on textarea at bounding box center [1381, 644] width 258 height 88
type textarea "["
type textarea "возможноли перенести уроки с сорудника ОО АрХЭМОУШЕН на сотрудника в ООО финпро…"
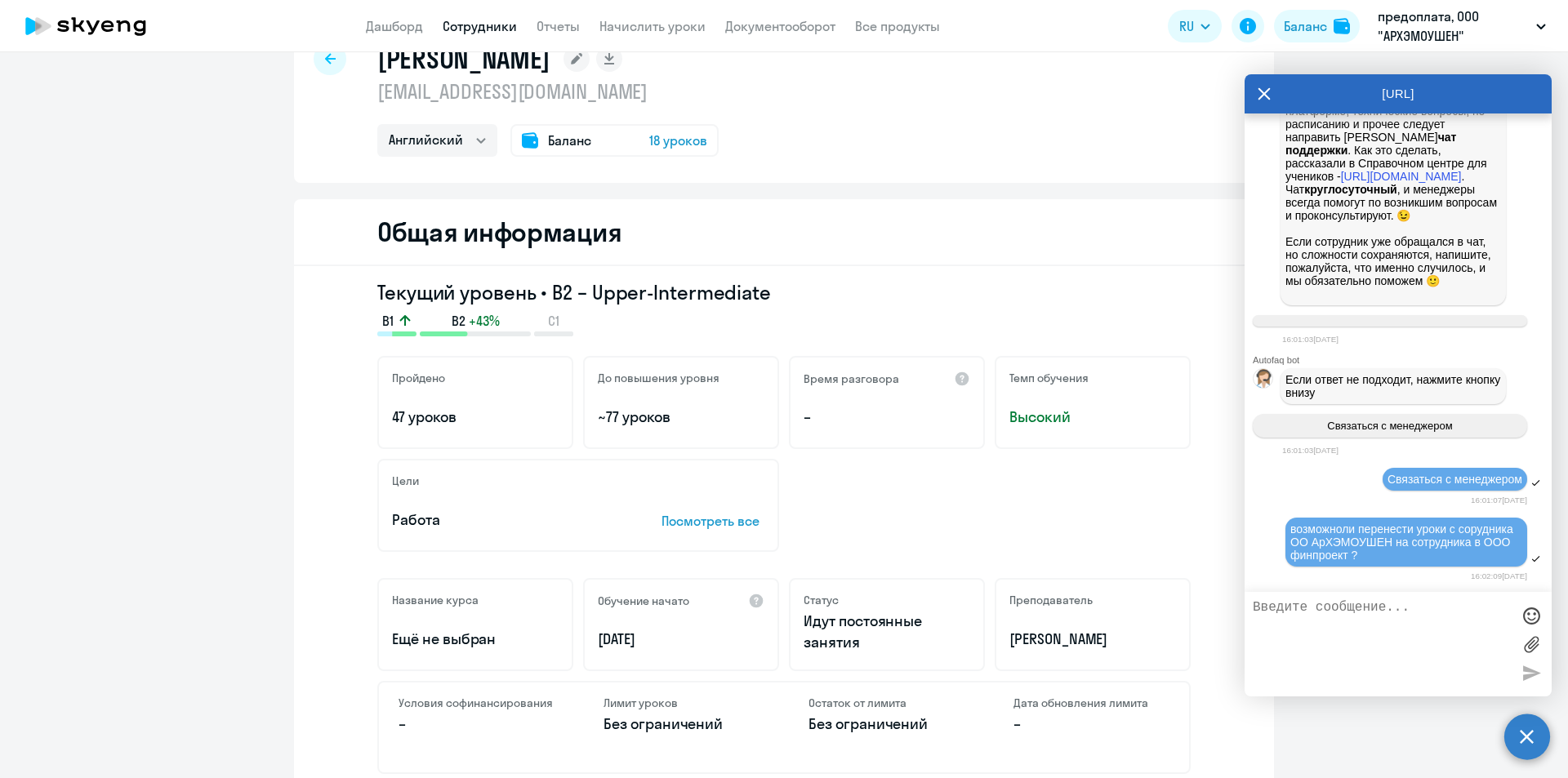
scroll to position [82, 0]
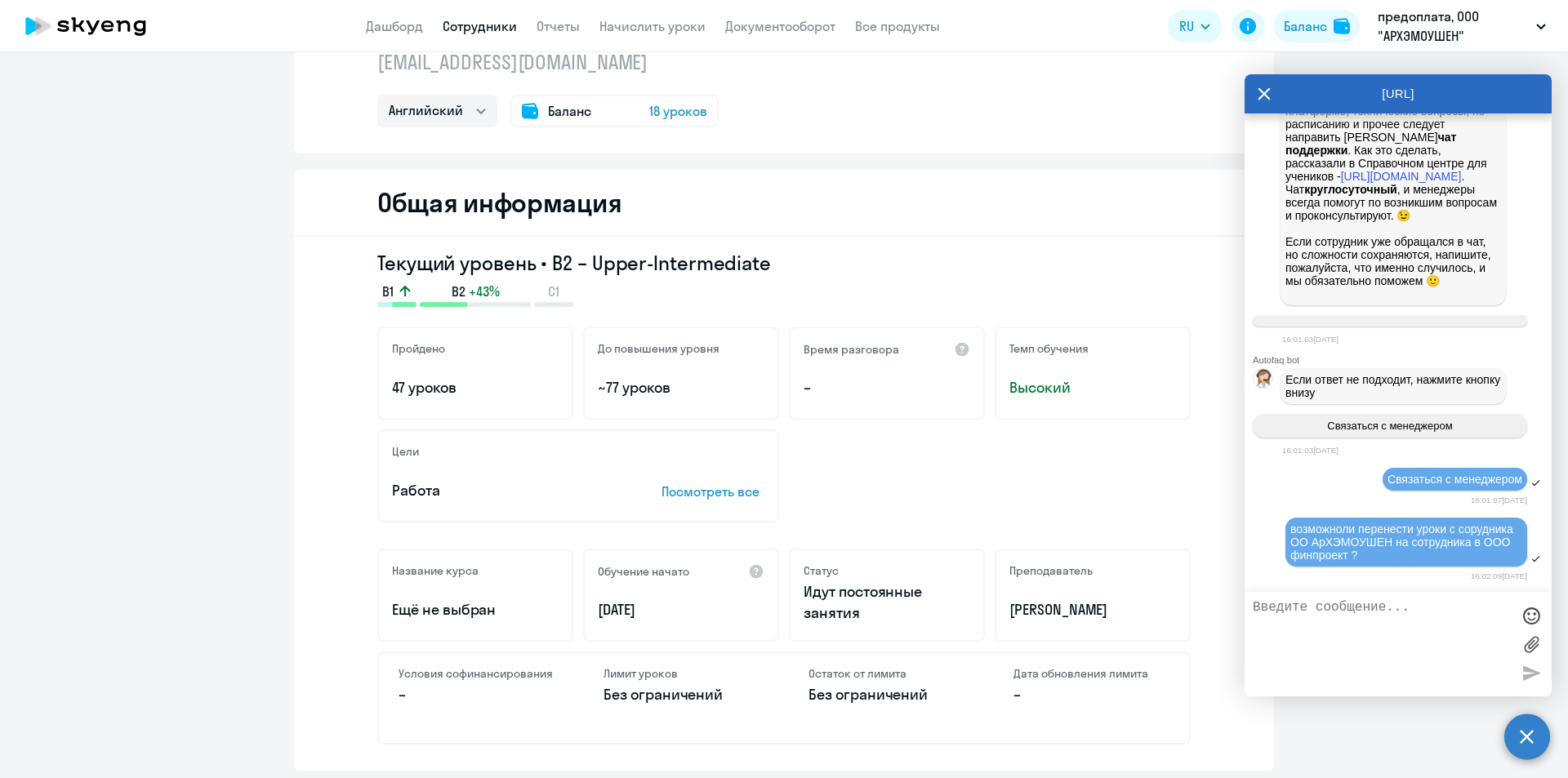
click at [1266, 86] on icon at bounding box center [1264, 94] width 13 height 40
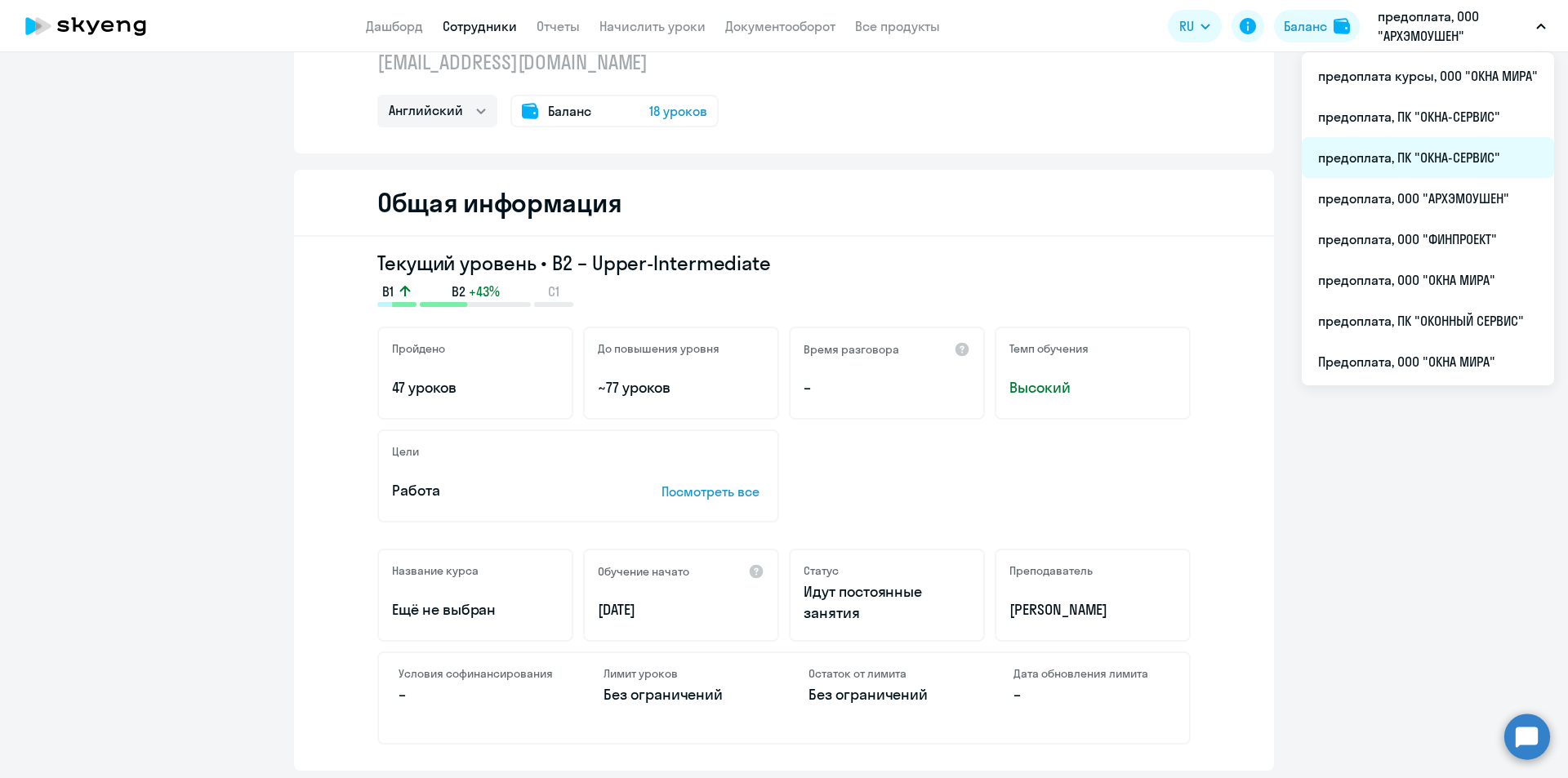
click at [1408, 161] on li "предоплата, ПК "ОКНА-СЕРВИС"" at bounding box center [1428, 157] width 252 height 41
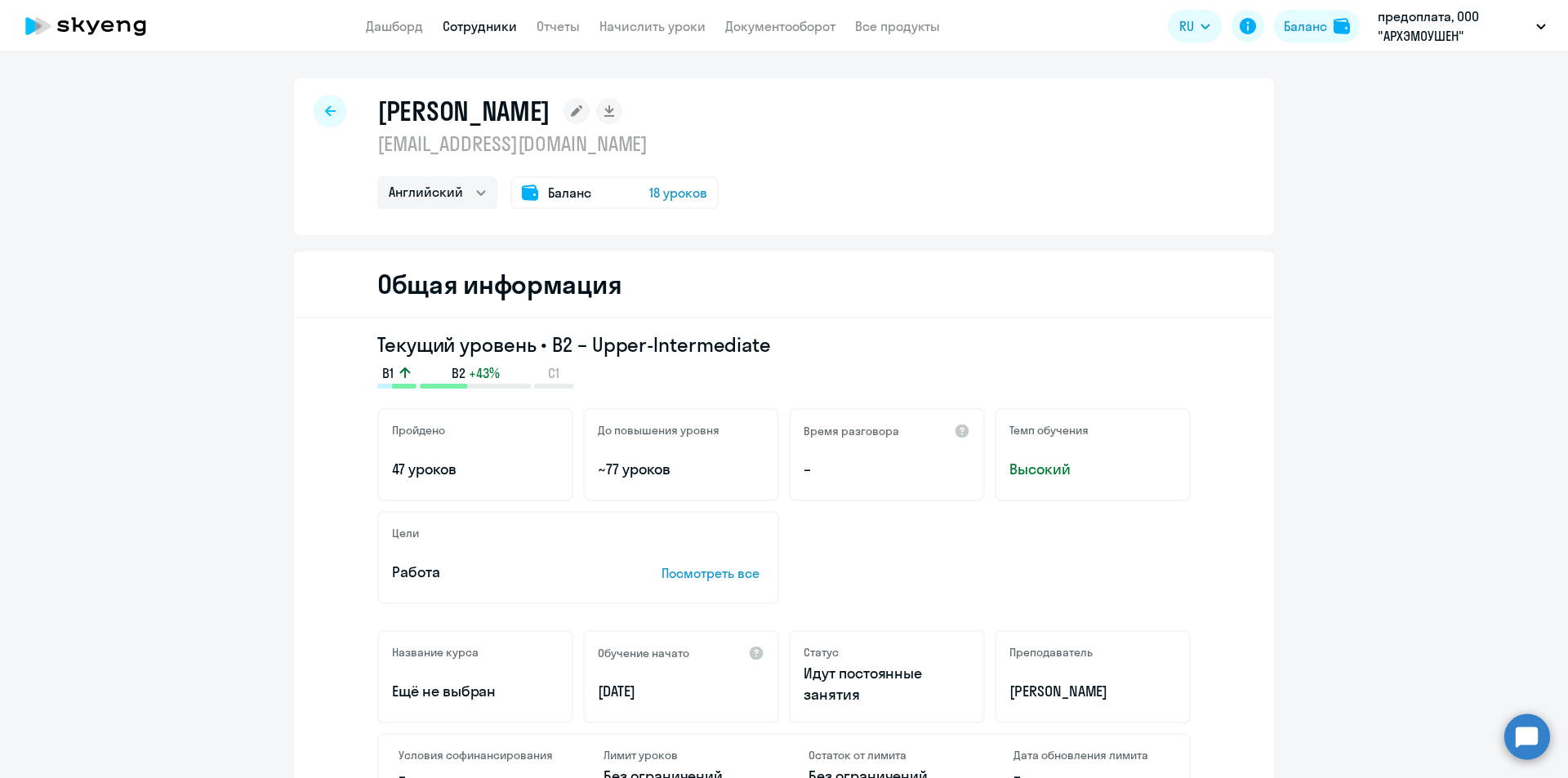
select select "english"
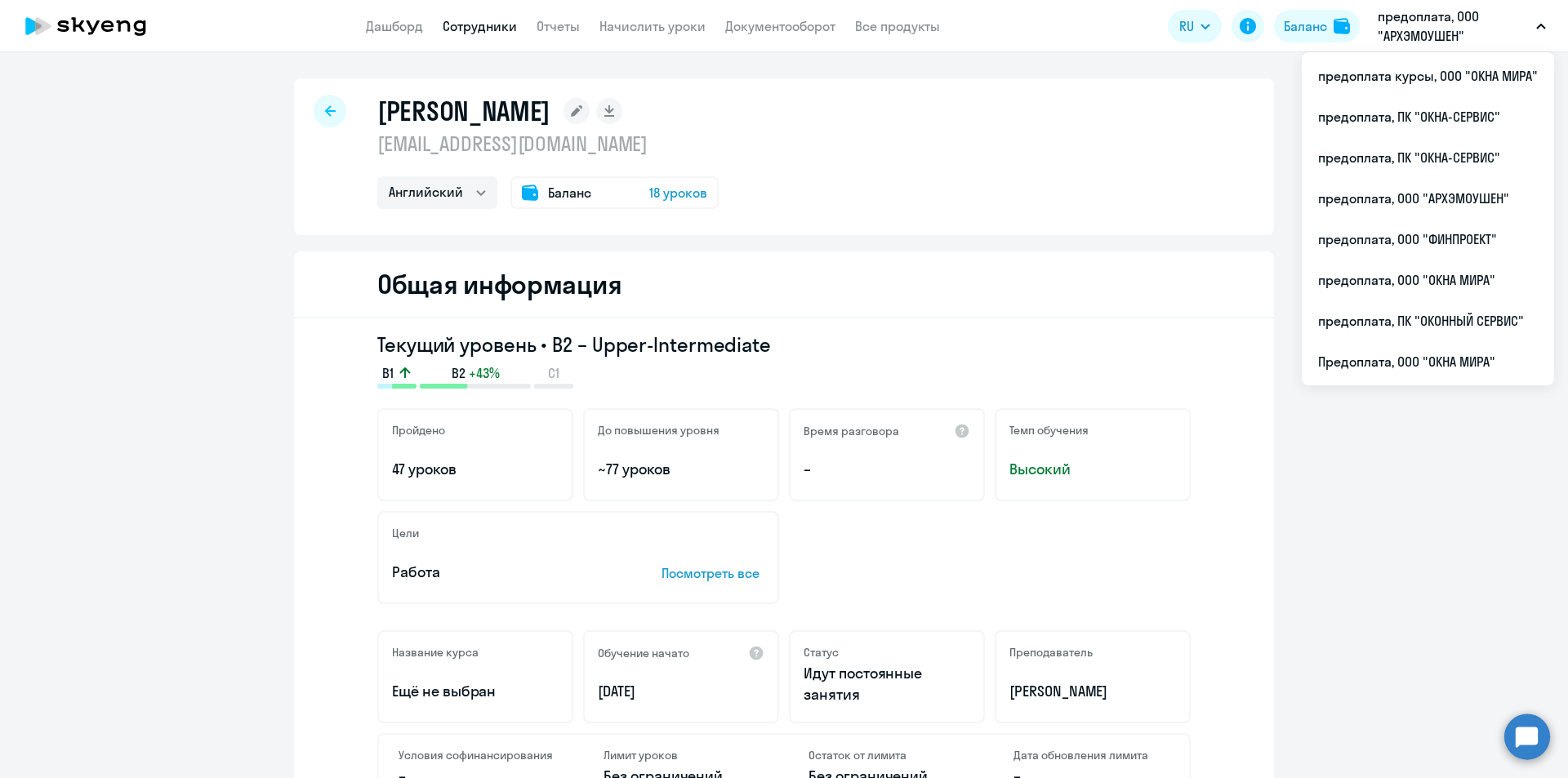
click at [1434, 29] on p "предоплата, ООО "АРХЭМОУШЕН"" at bounding box center [1453, 26] width 152 height 40
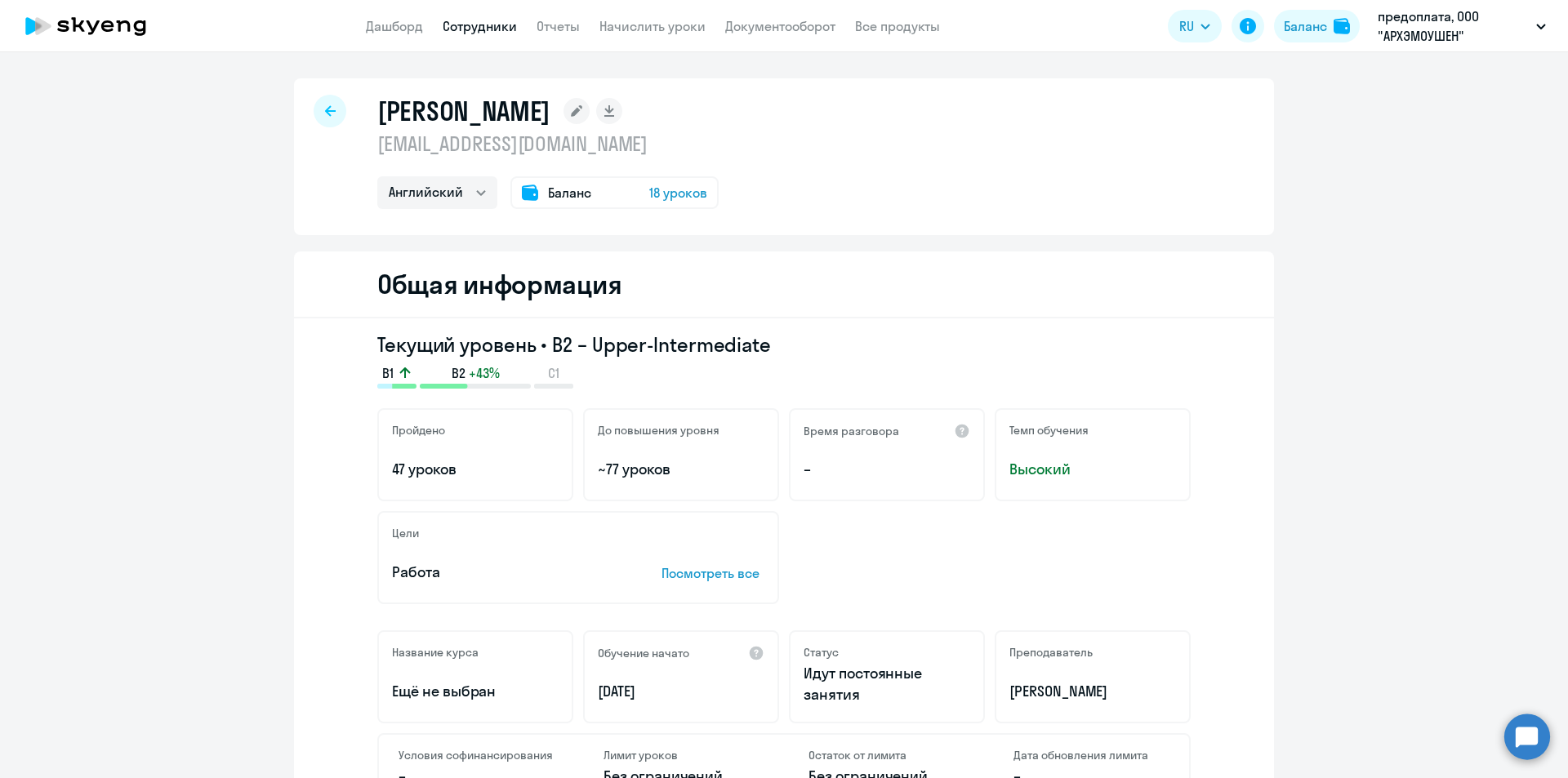
click at [1446, 33] on p "предоплата, ООО "АРХЭМОУШЕН"" at bounding box center [1453, 26] width 152 height 40
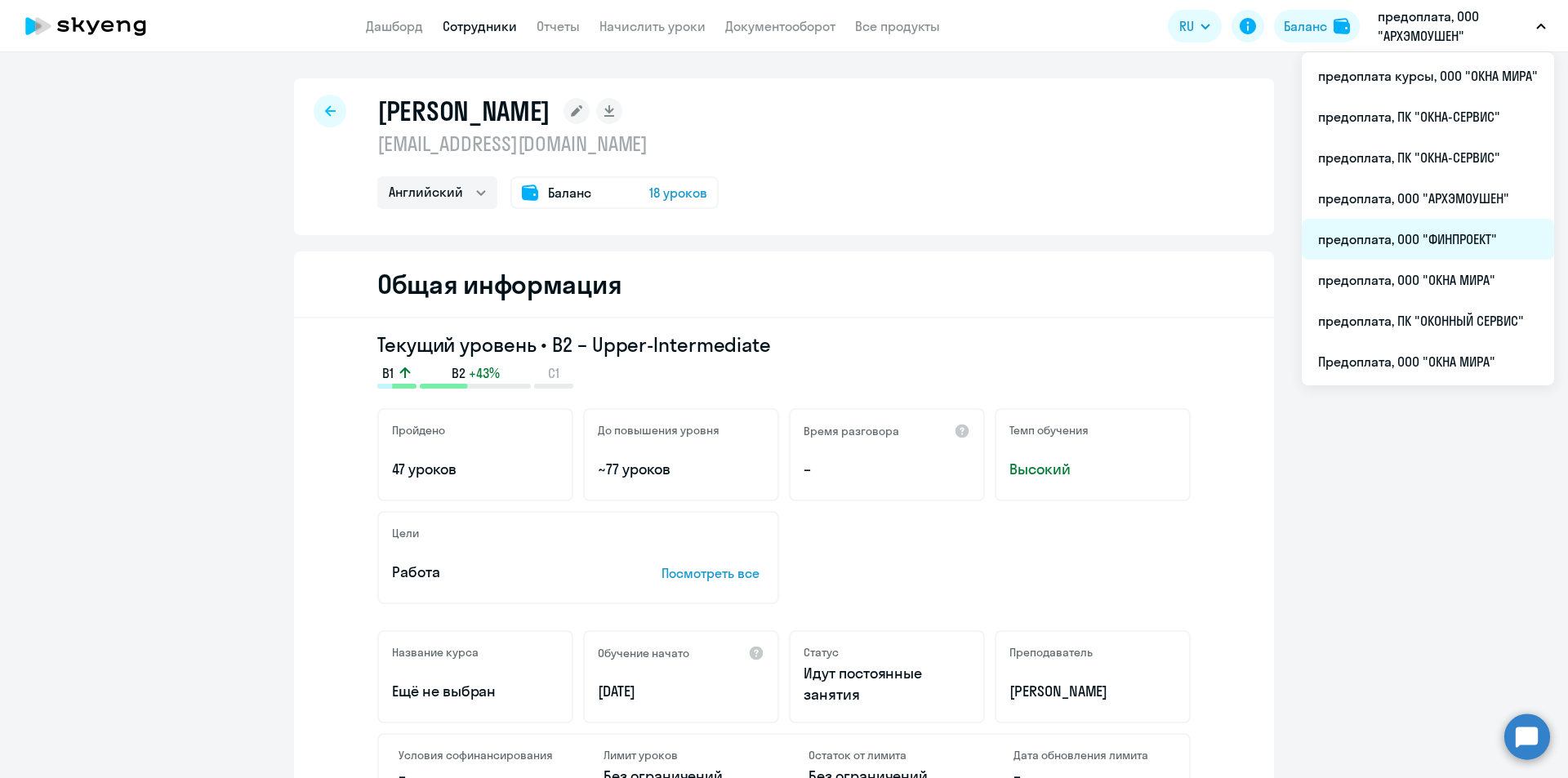
click at [1411, 233] on li "предоплата, ООО "ФИНПРОЕКТ"" at bounding box center [1428, 239] width 252 height 41
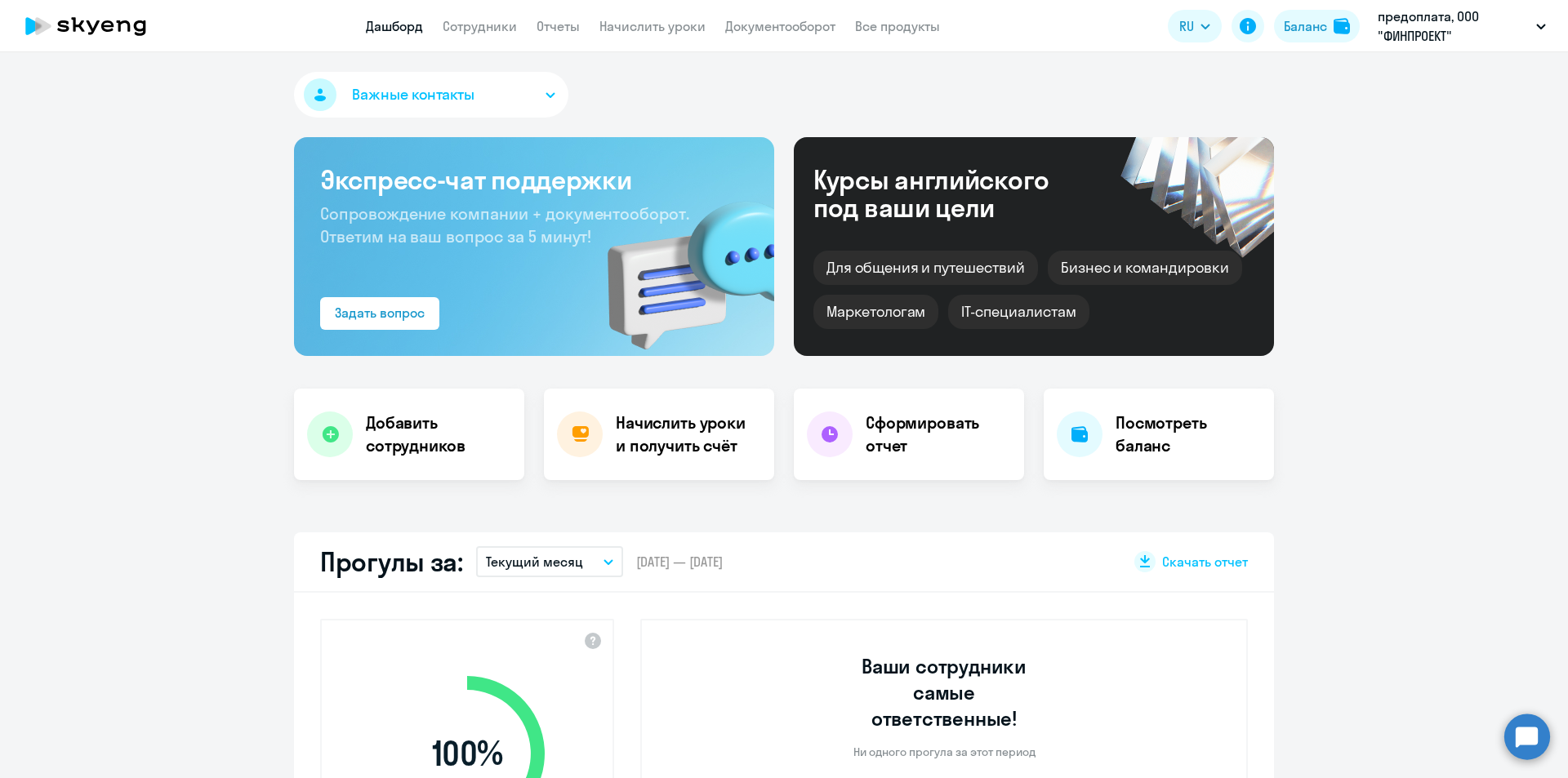
select select "30"
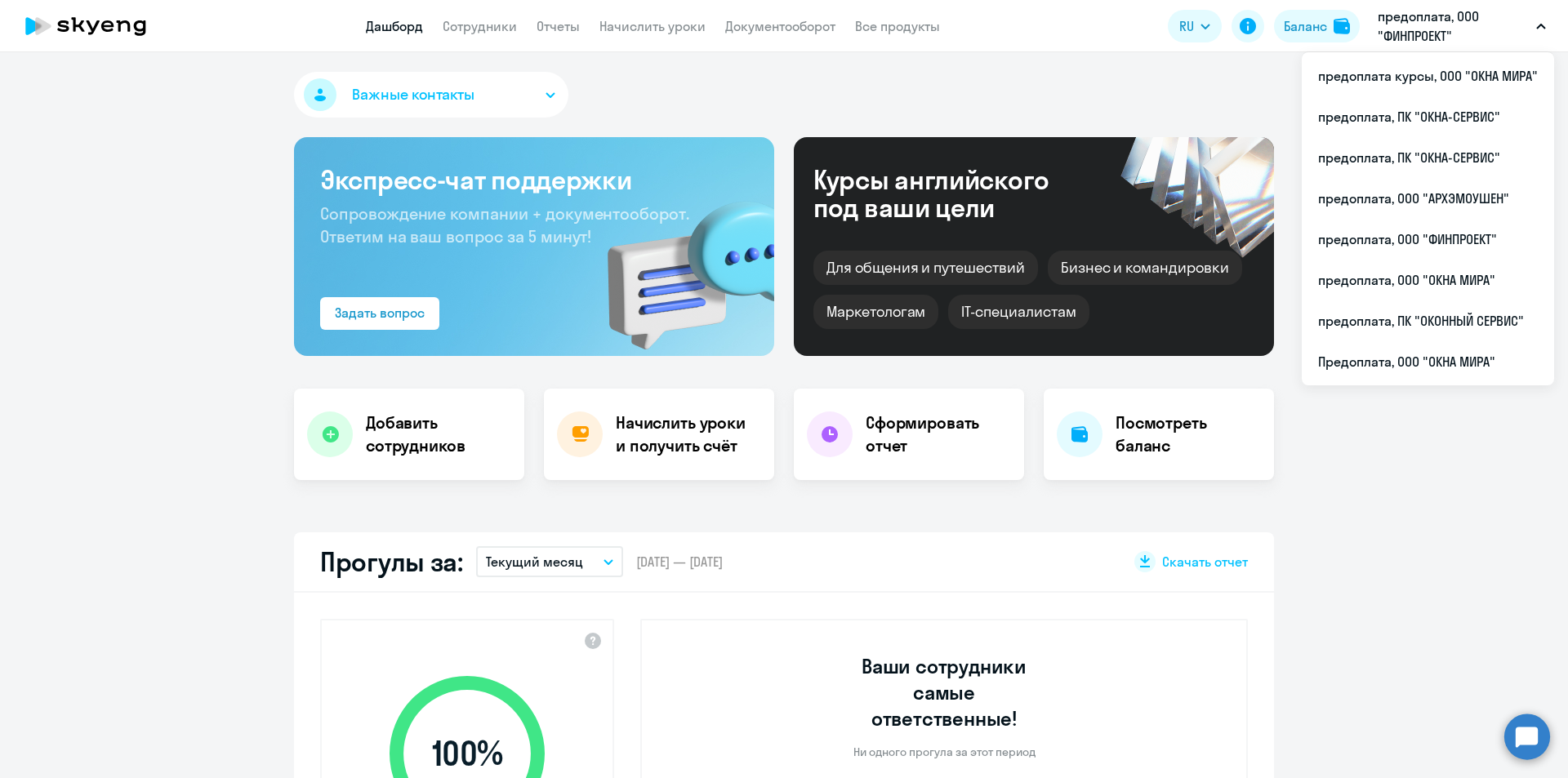
click at [1523, 12] on p "предоплата, ООО "ФИНПРОЕКТ"" at bounding box center [1453, 26] width 152 height 40
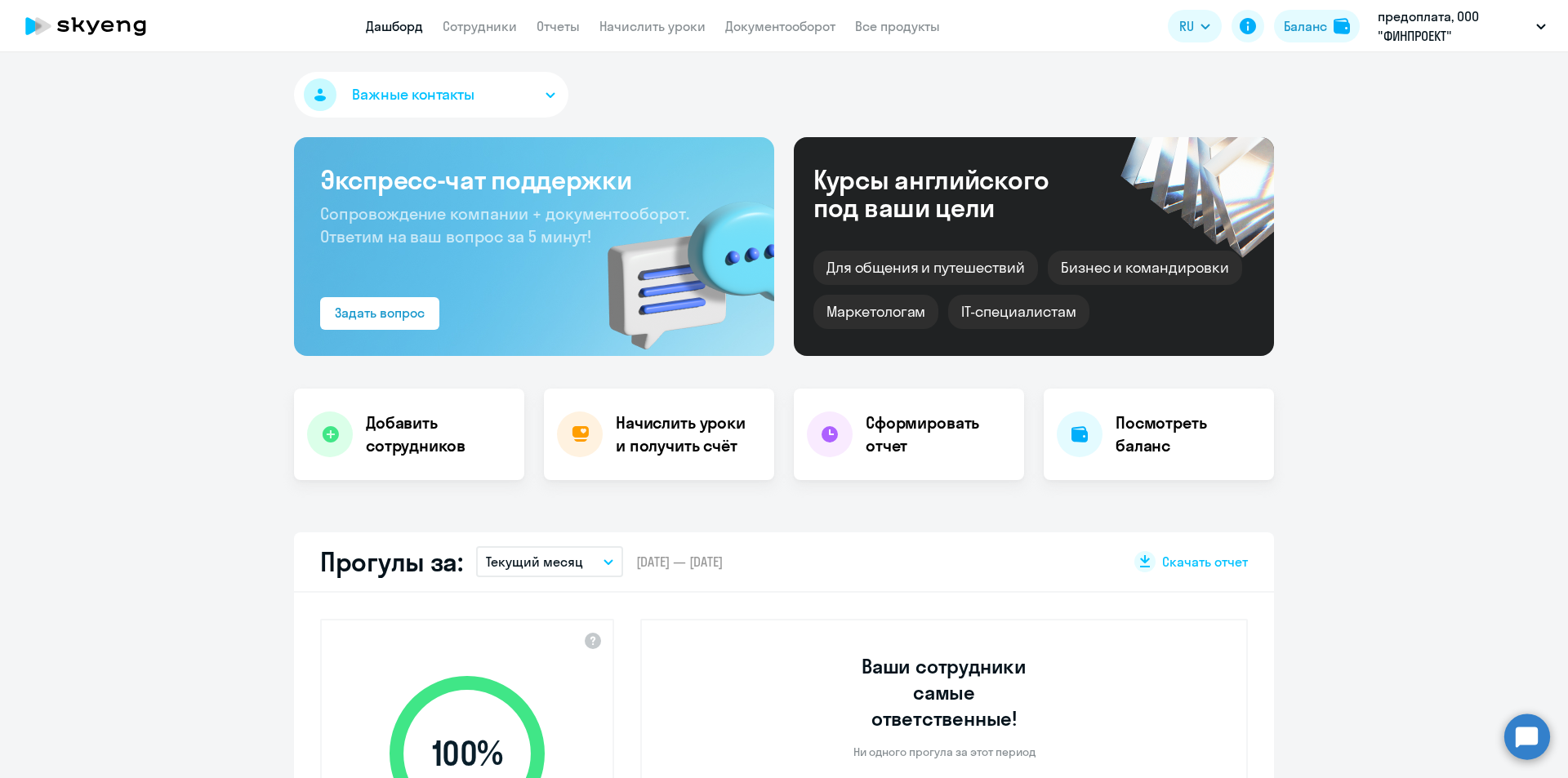
click at [1520, 14] on p "предоплата, ООО "ФИНПРОЕКТ"" at bounding box center [1453, 26] width 152 height 40
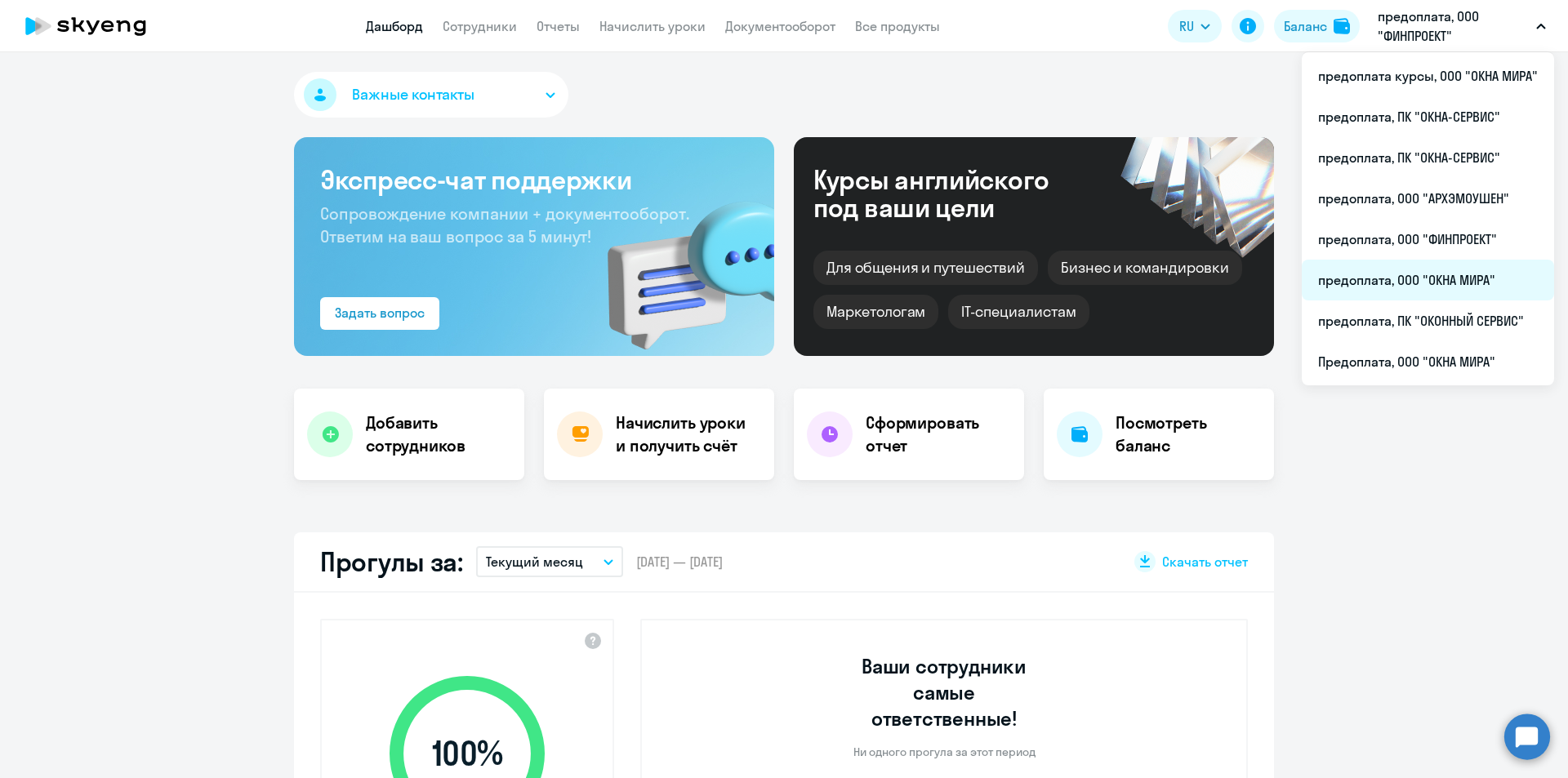
click at [1424, 276] on li "предоплата, ООО "ОКНА МИРА"" at bounding box center [1428, 280] width 252 height 41
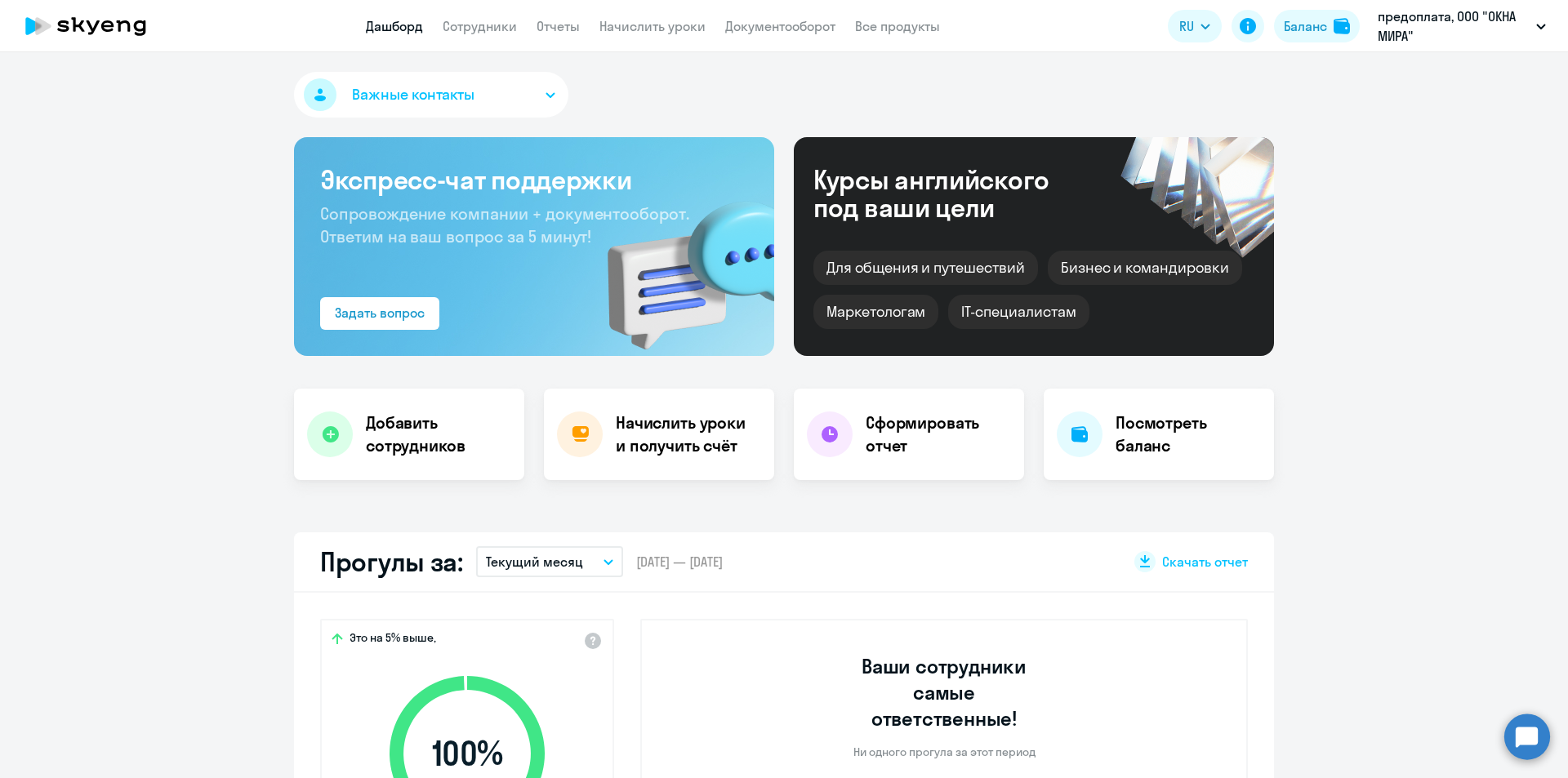
select select "30"
click at [451, 18] on link "Сотрудники" at bounding box center [480, 27] width 75 height 17
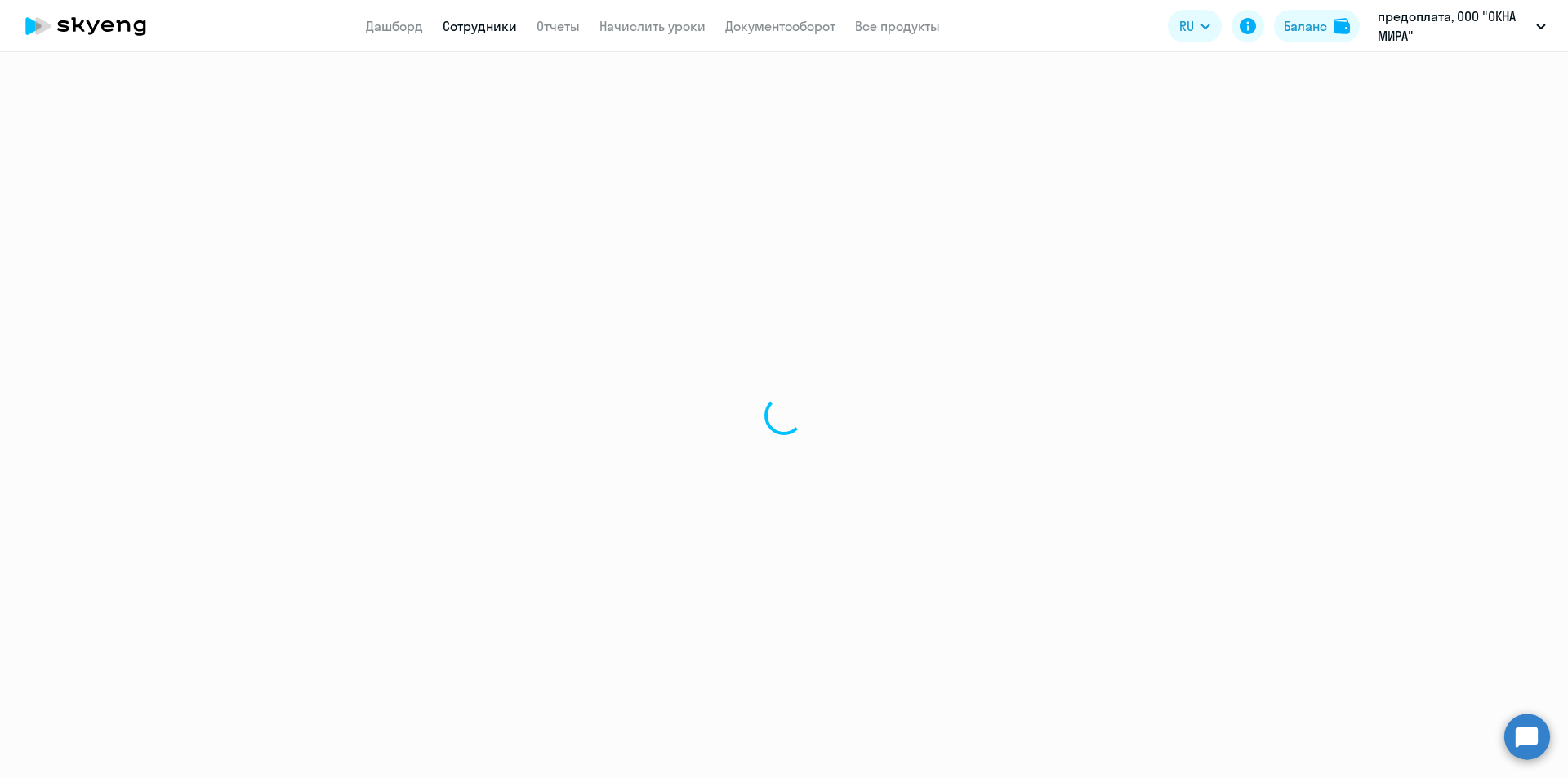
select select "30"
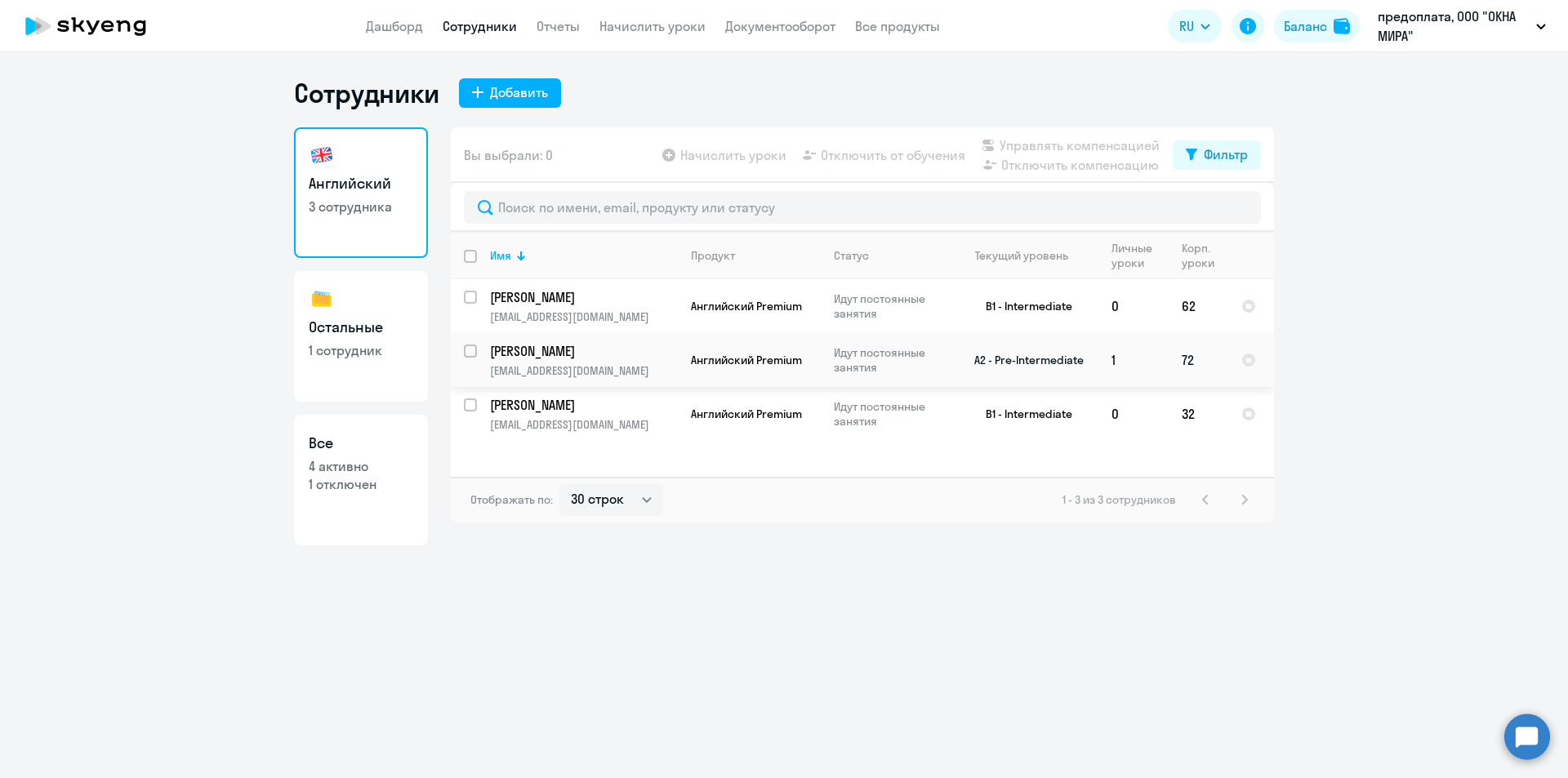
click at [618, 353] on p "[PERSON_NAME]" at bounding box center [582, 352] width 184 height 18
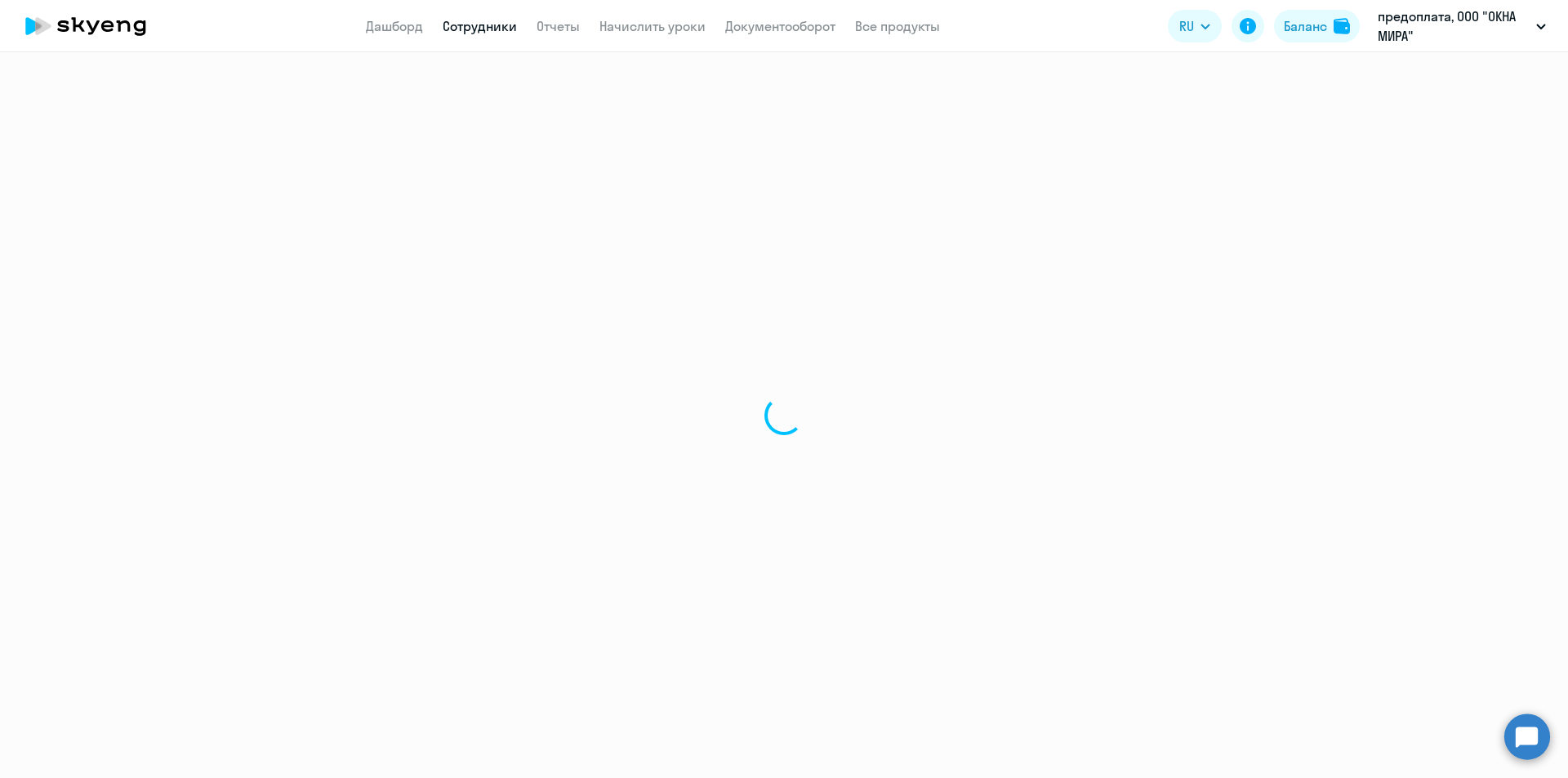
select select "english"
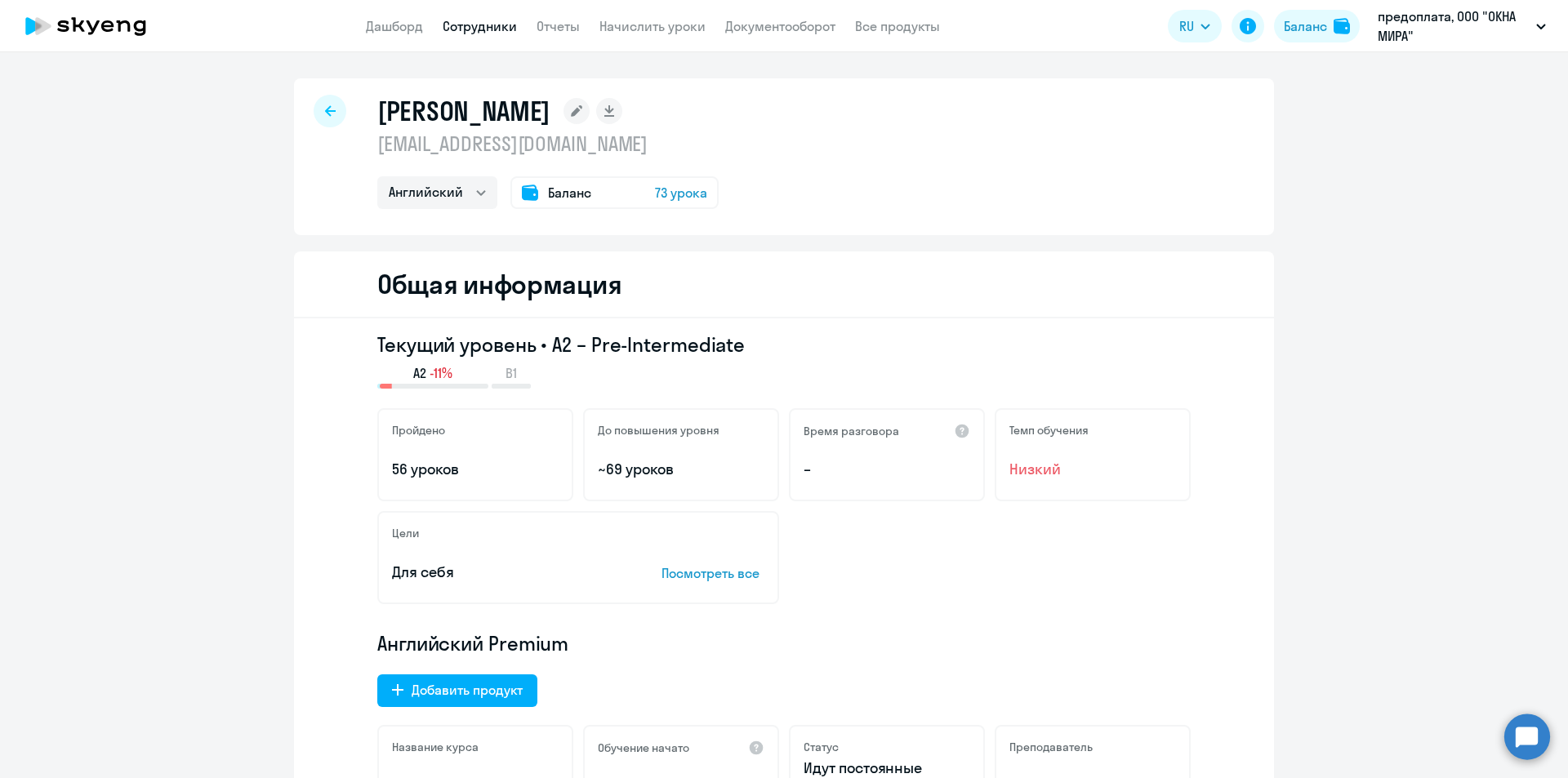
select select "30"
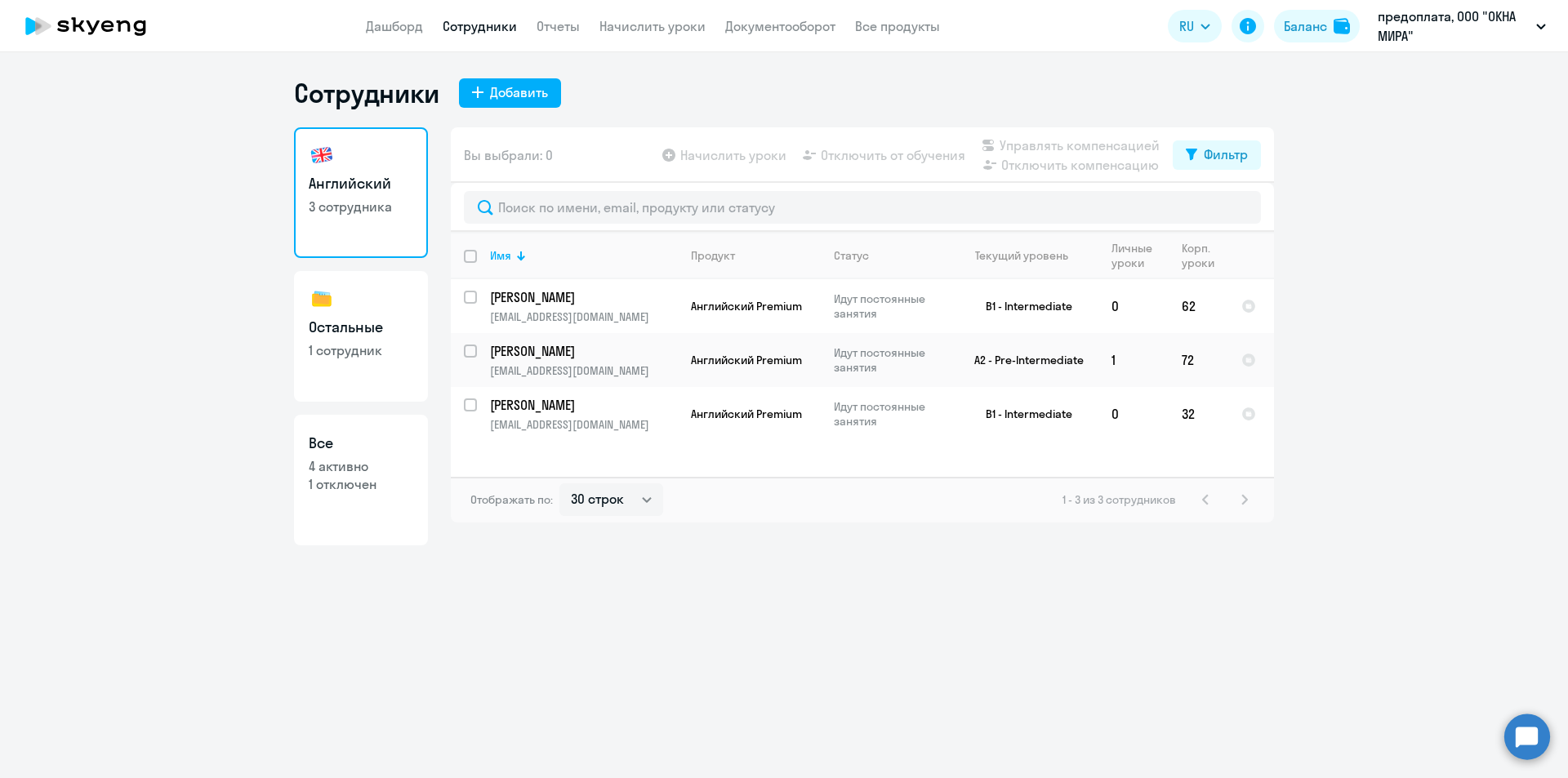
click at [1537, 737] on circle at bounding box center [1527, 737] width 46 height 46
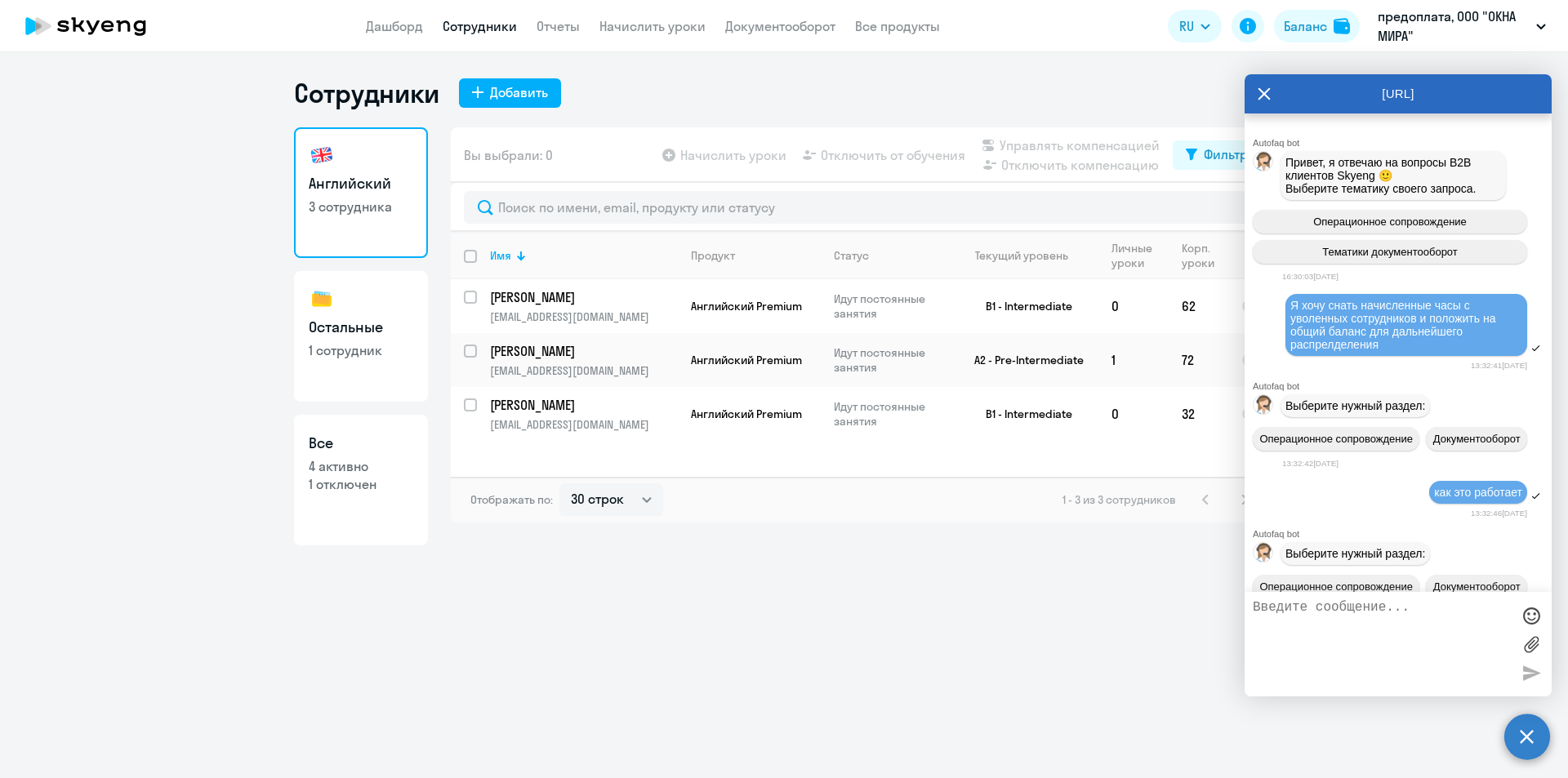
scroll to position [7708, 0]
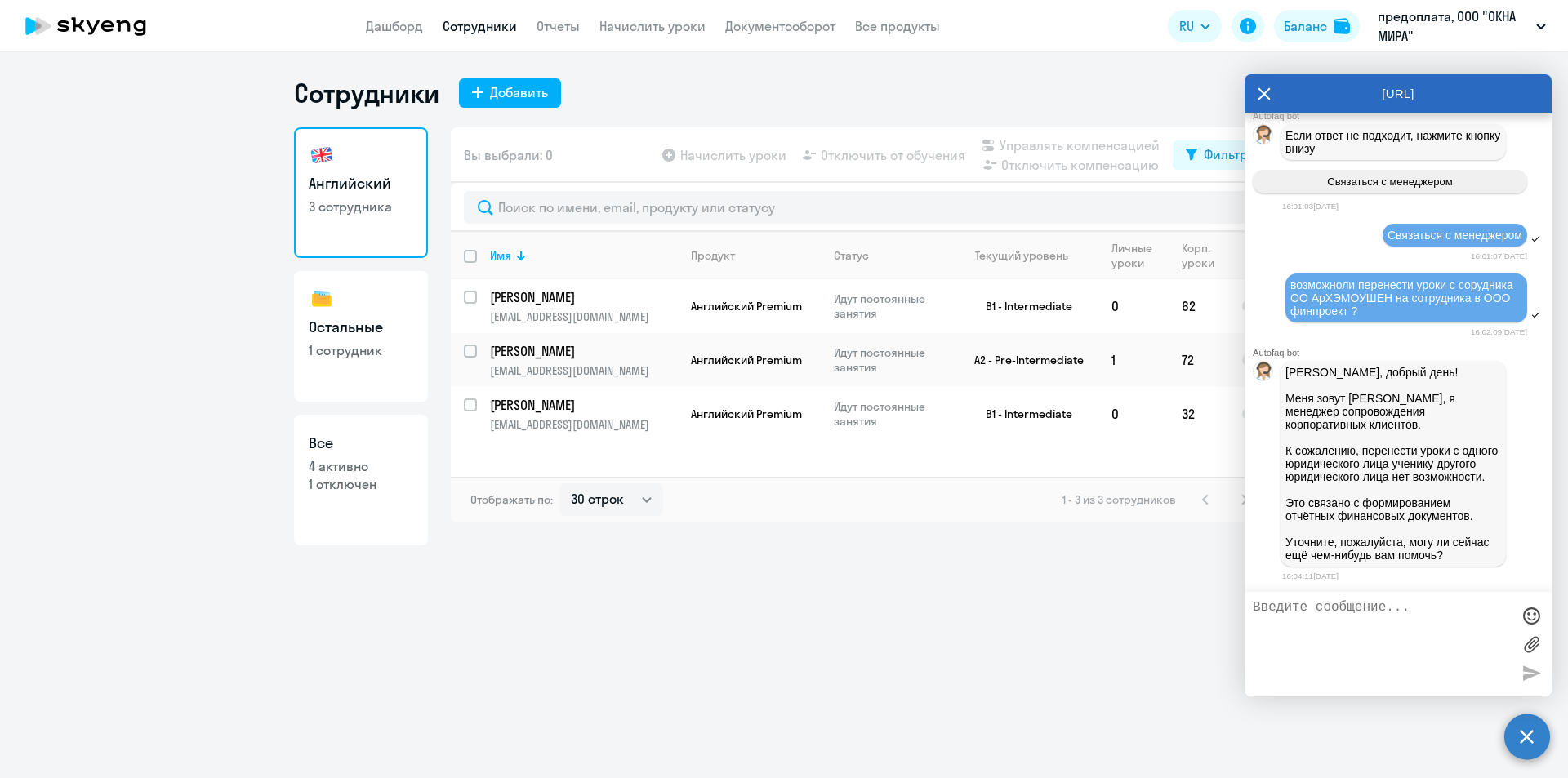
click at [1410, 610] on textarea at bounding box center [1381, 644] width 258 height 88
type textarea "а перенести остаток денег на балансе с одного ЮЛ на другое возможно?"
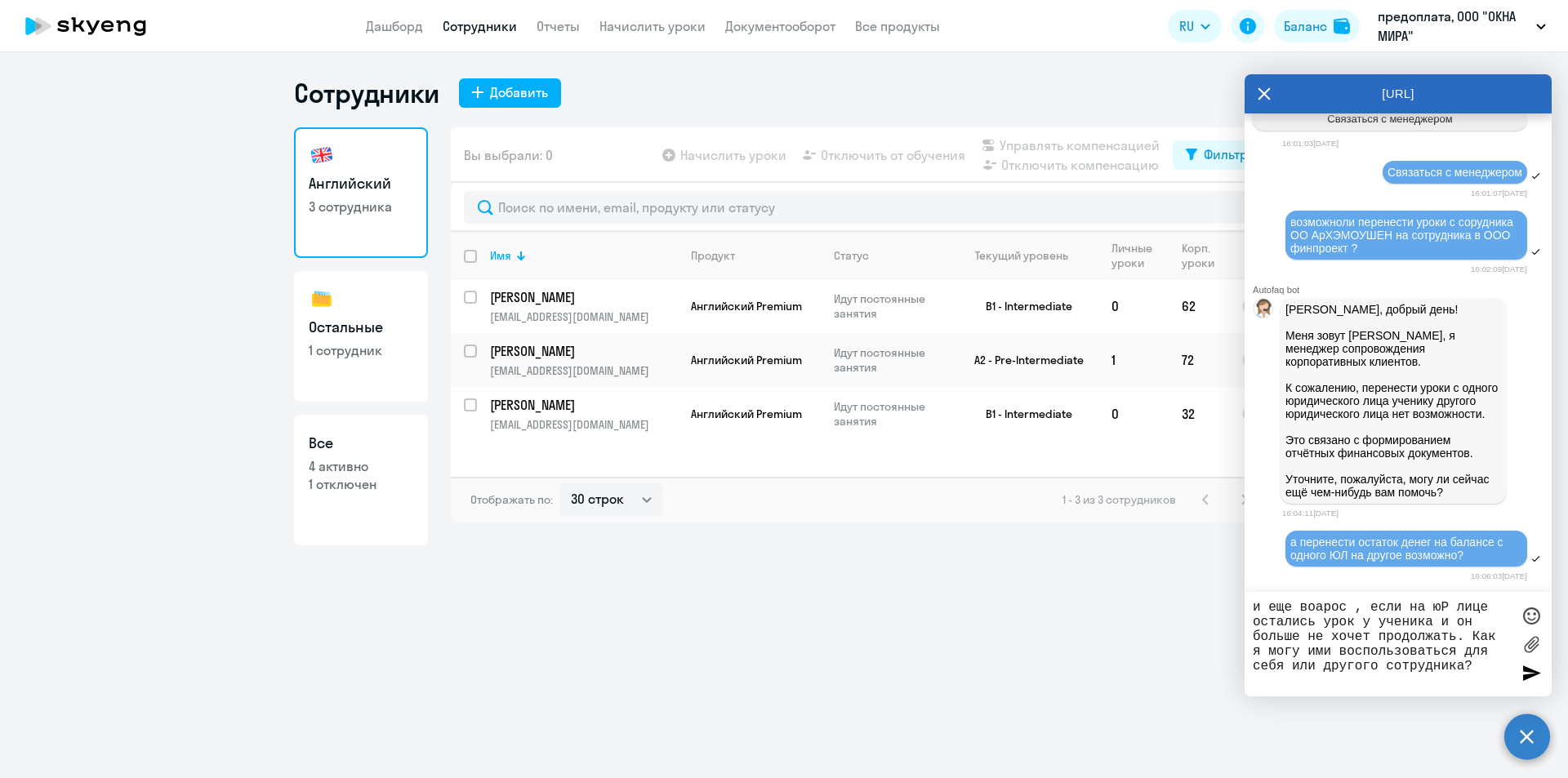
type textarea "и еще воарос , если на юР лице остались урок у ученика и он больше не хочет про…"
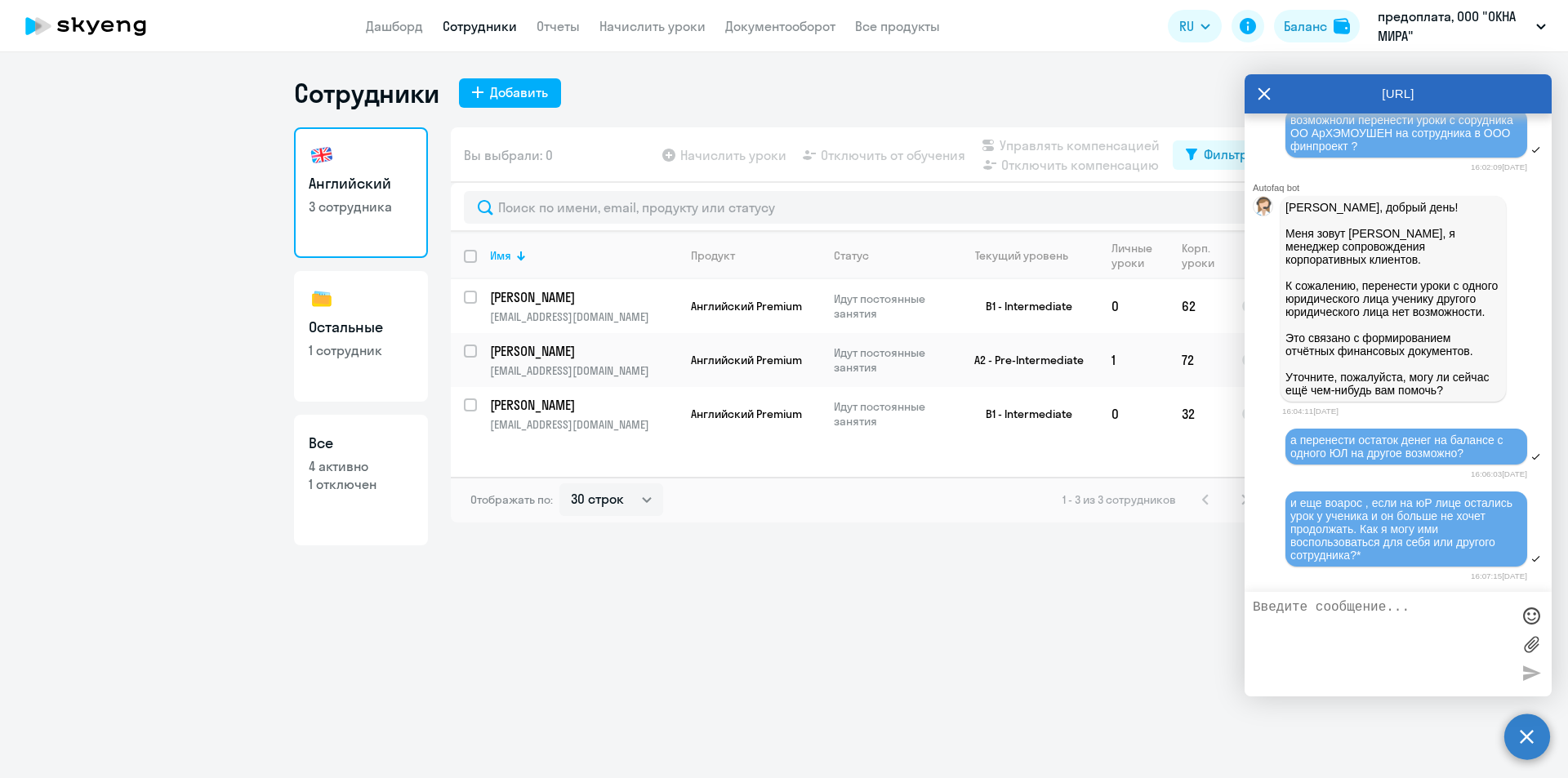
scroll to position [7873, 0]
